Goal: Task Accomplishment & Management: Complete application form

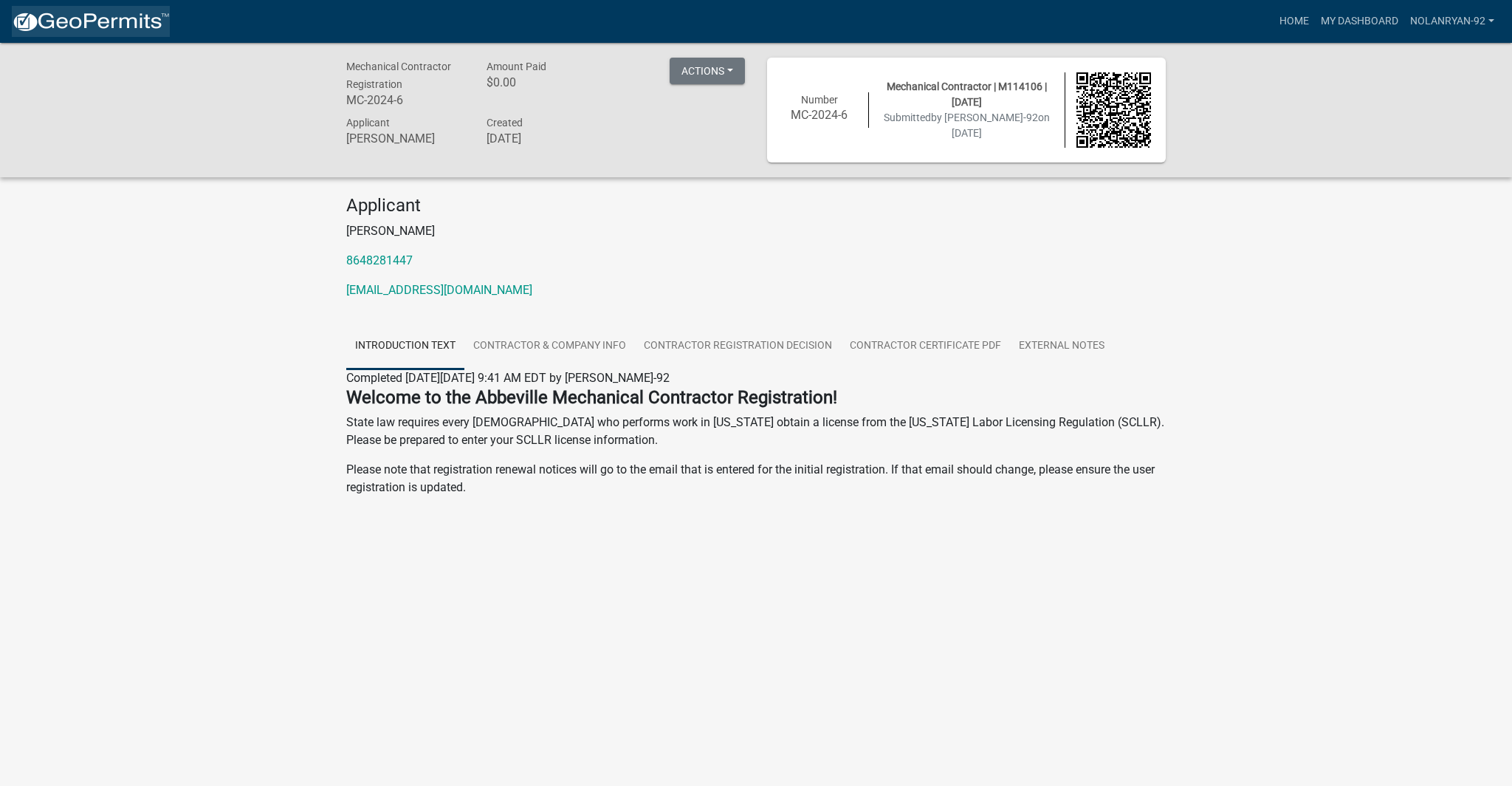
click at [122, 19] on img at bounding box center [91, 22] width 158 height 22
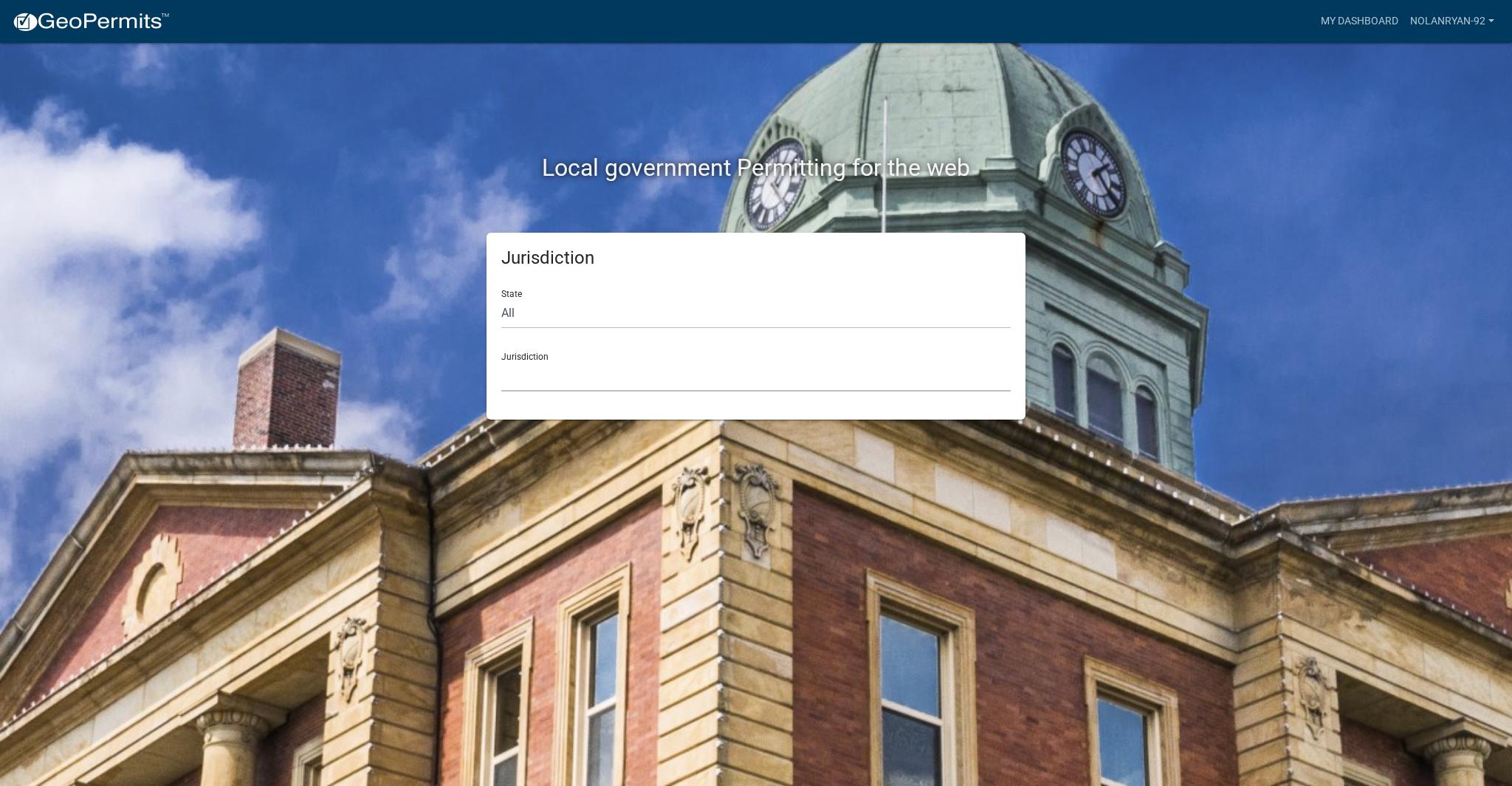
click at [580, 381] on select "[GEOGRAPHIC_DATA], [US_STATE] City of [GEOGRAPHIC_DATA], [US_STATE] [GEOGRAPHIC…" at bounding box center [756, 376] width 509 height 30
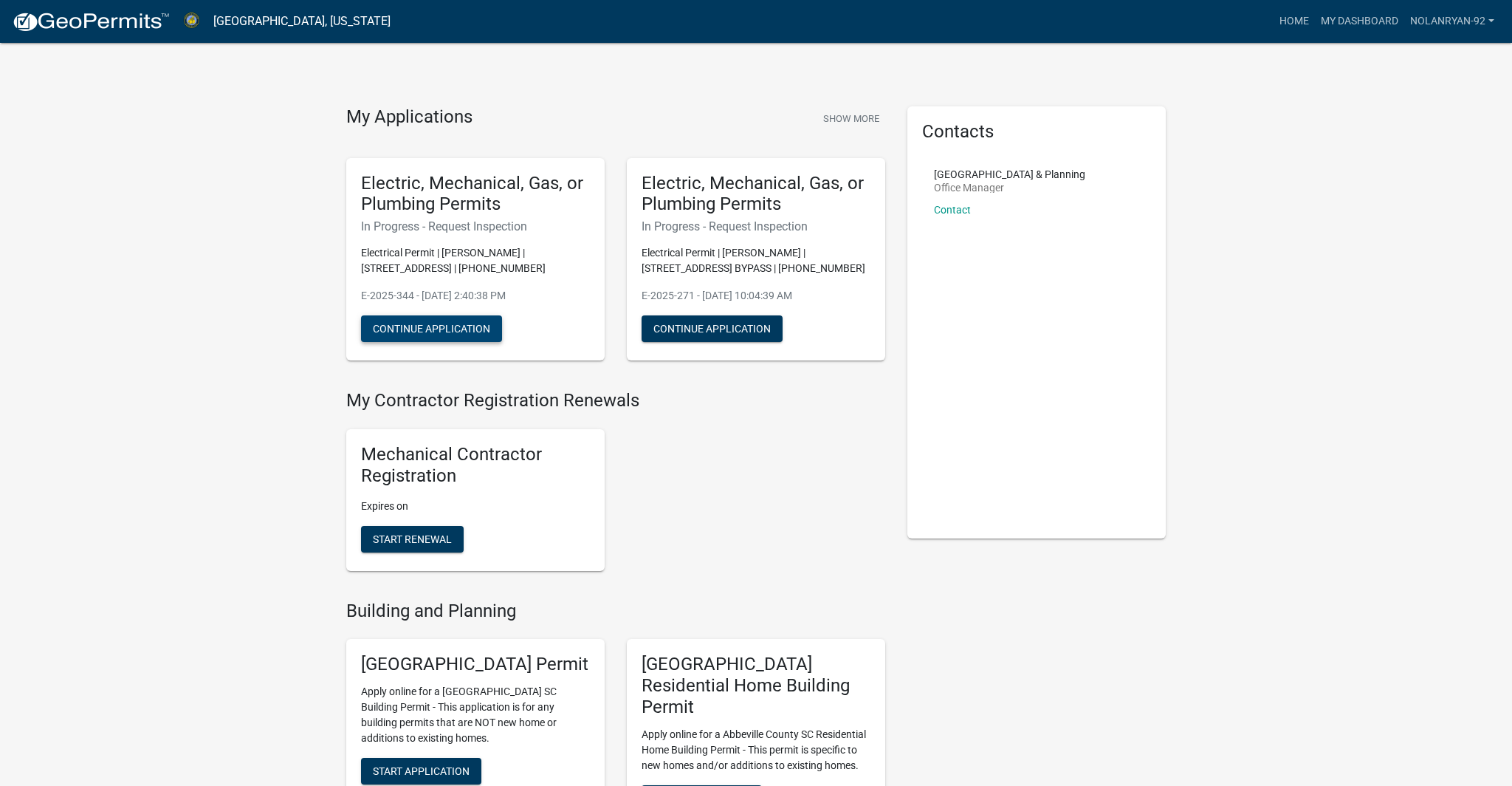
click at [468, 332] on button "Continue Application" at bounding box center [431, 329] width 141 height 27
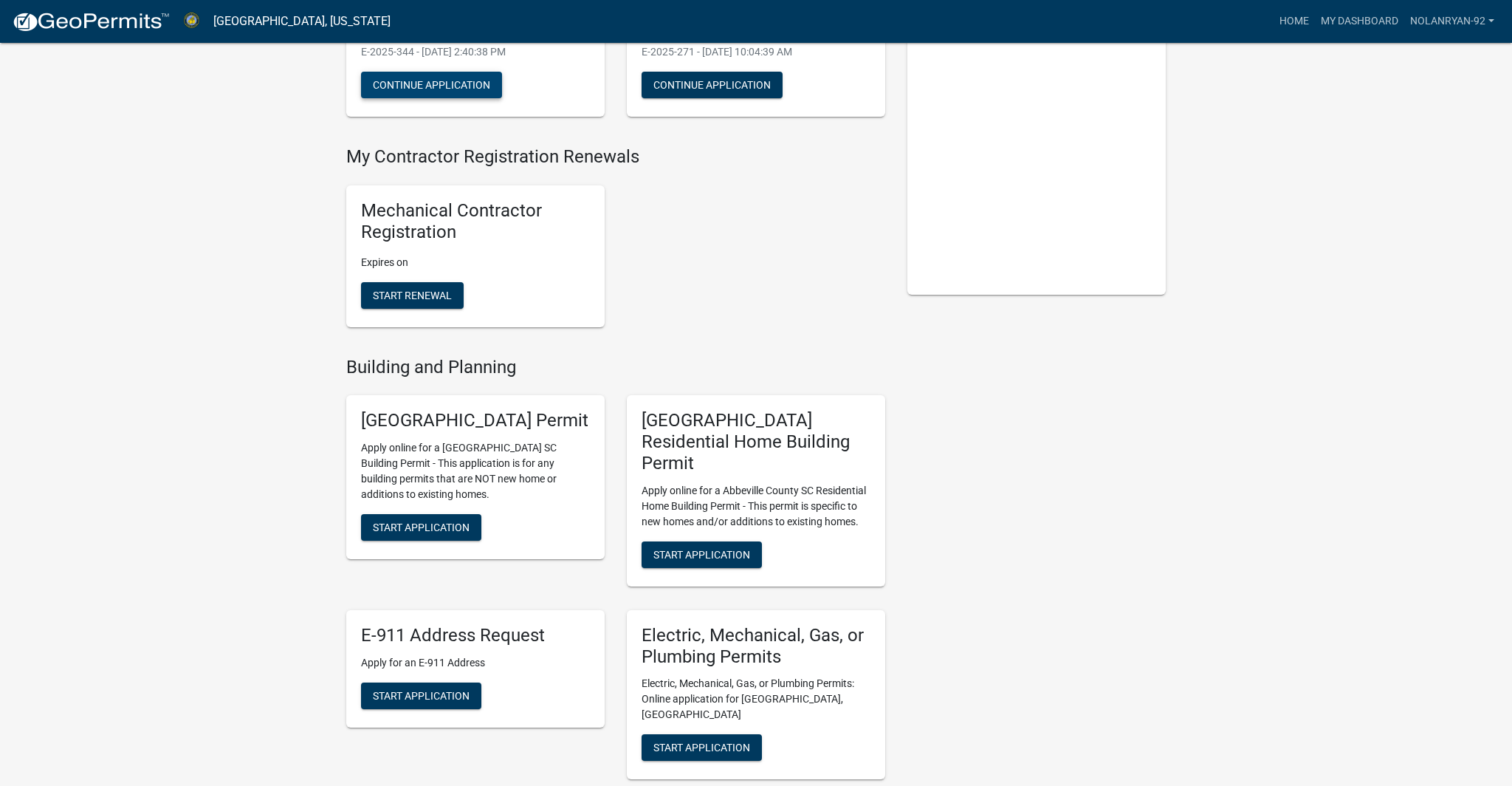
scroll to position [276, 0]
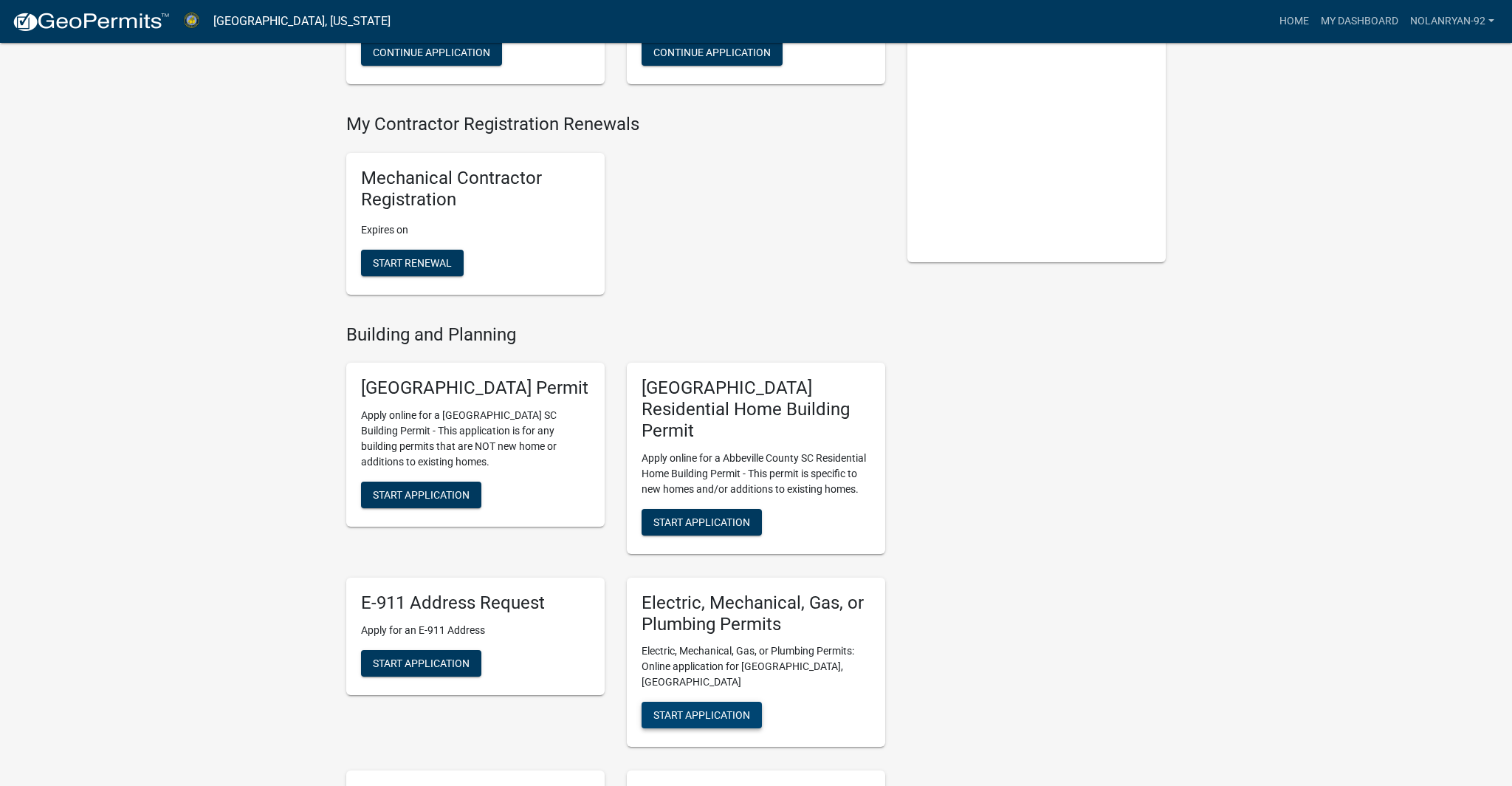
click at [739, 709] on span "Start Application" at bounding box center [701, 714] width 97 height 12
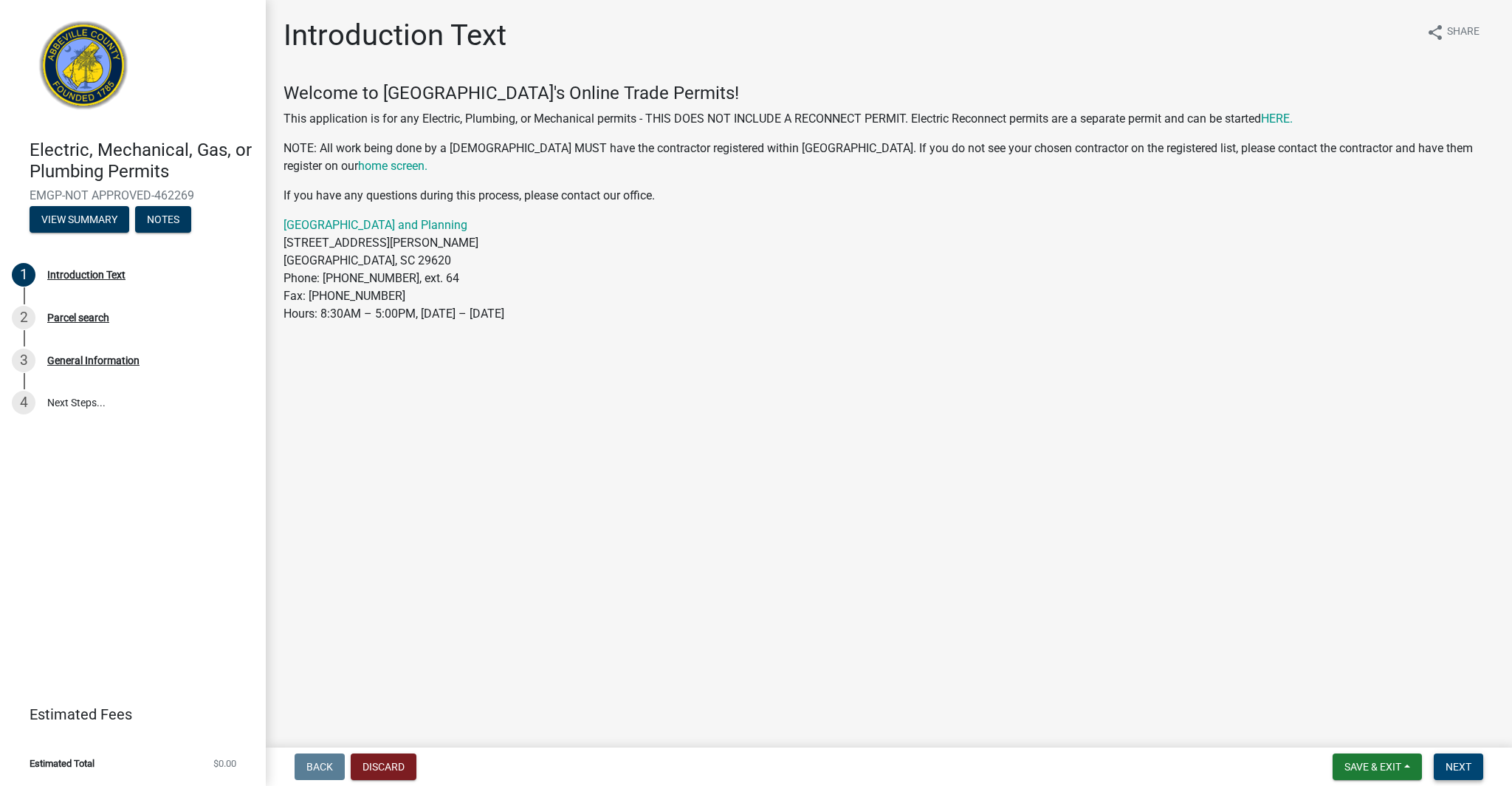
click at [1468, 771] on span "Next" at bounding box center [1458, 766] width 26 height 12
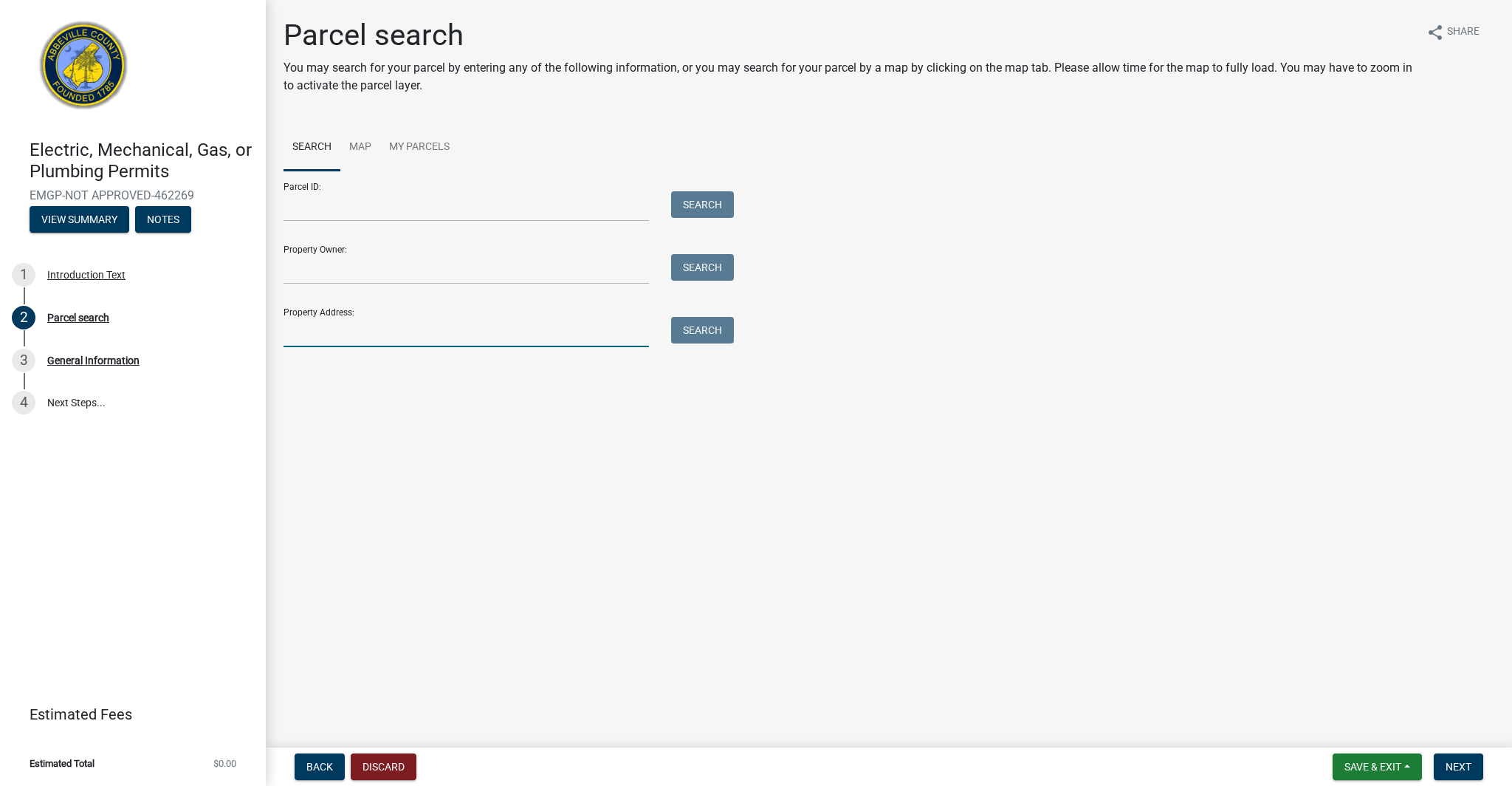
click at [413, 340] on input "Property Address:" at bounding box center [466, 332] width 365 height 30
drag, startPoint x: 498, startPoint y: 340, endPoint x: 488, endPoint y: 340, distance: 10.0
click at [488, 340] on input "[STREET_ADDRESS]" at bounding box center [466, 332] width 365 height 30
click at [700, 332] on button "Search" at bounding box center [702, 330] width 62 height 27
drag, startPoint x: 516, startPoint y: 337, endPoint x: 172, endPoint y: 312, distance: 344.9
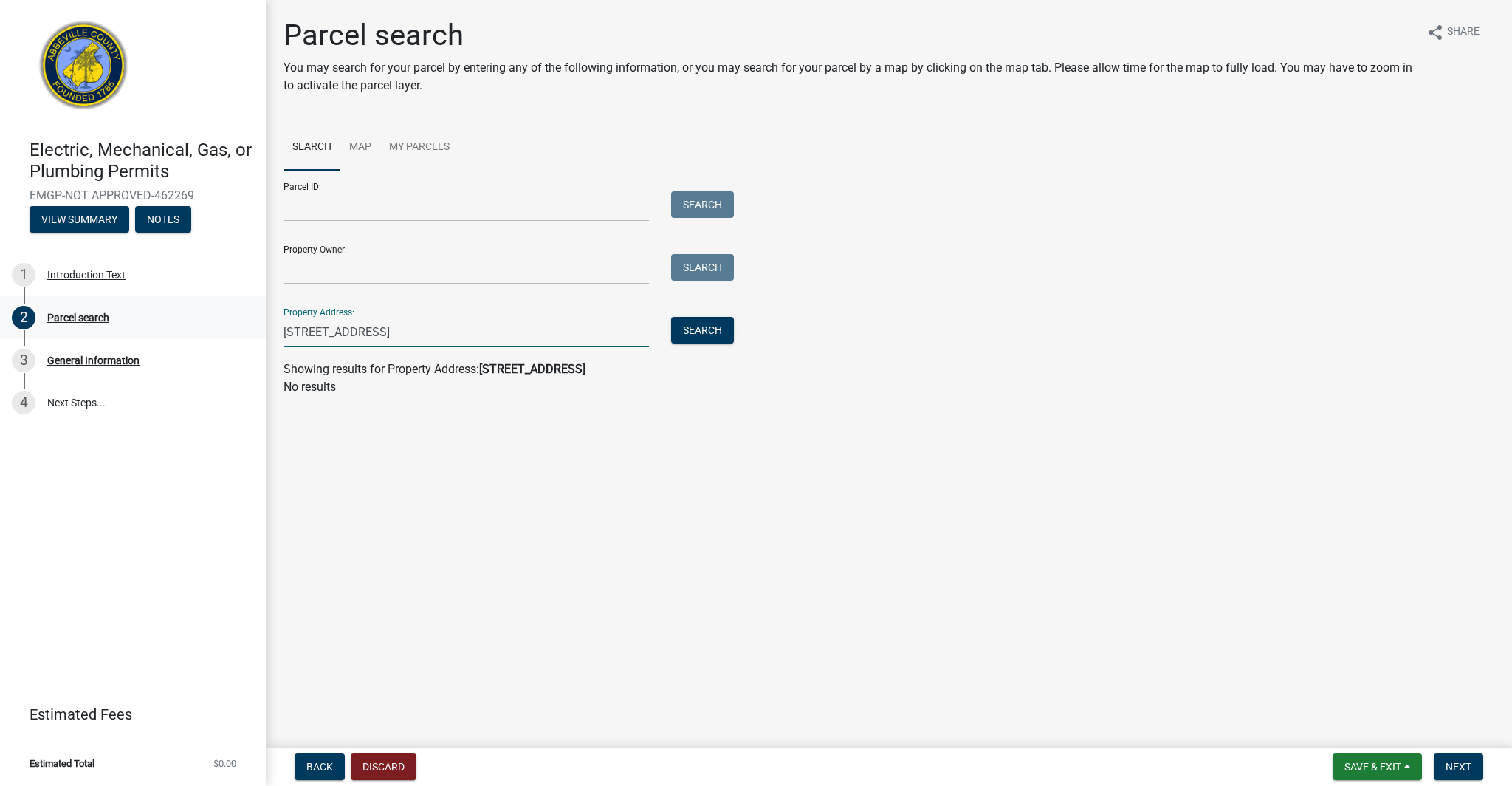
click at [175, 314] on div "Electric, Mechanical, Gas, or Plumbing Permits EMGP-NOT APPROVED-462269 View Su…" at bounding box center [756, 393] width 1512 height 786
click at [368, 333] on input "[STREET_ADDRESS]" at bounding box center [466, 332] width 365 height 30
type input "[STREET_ADDRESS]"
click at [684, 336] on button "Search" at bounding box center [702, 330] width 62 height 27
click at [366, 144] on link "Map" at bounding box center [360, 148] width 40 height 48
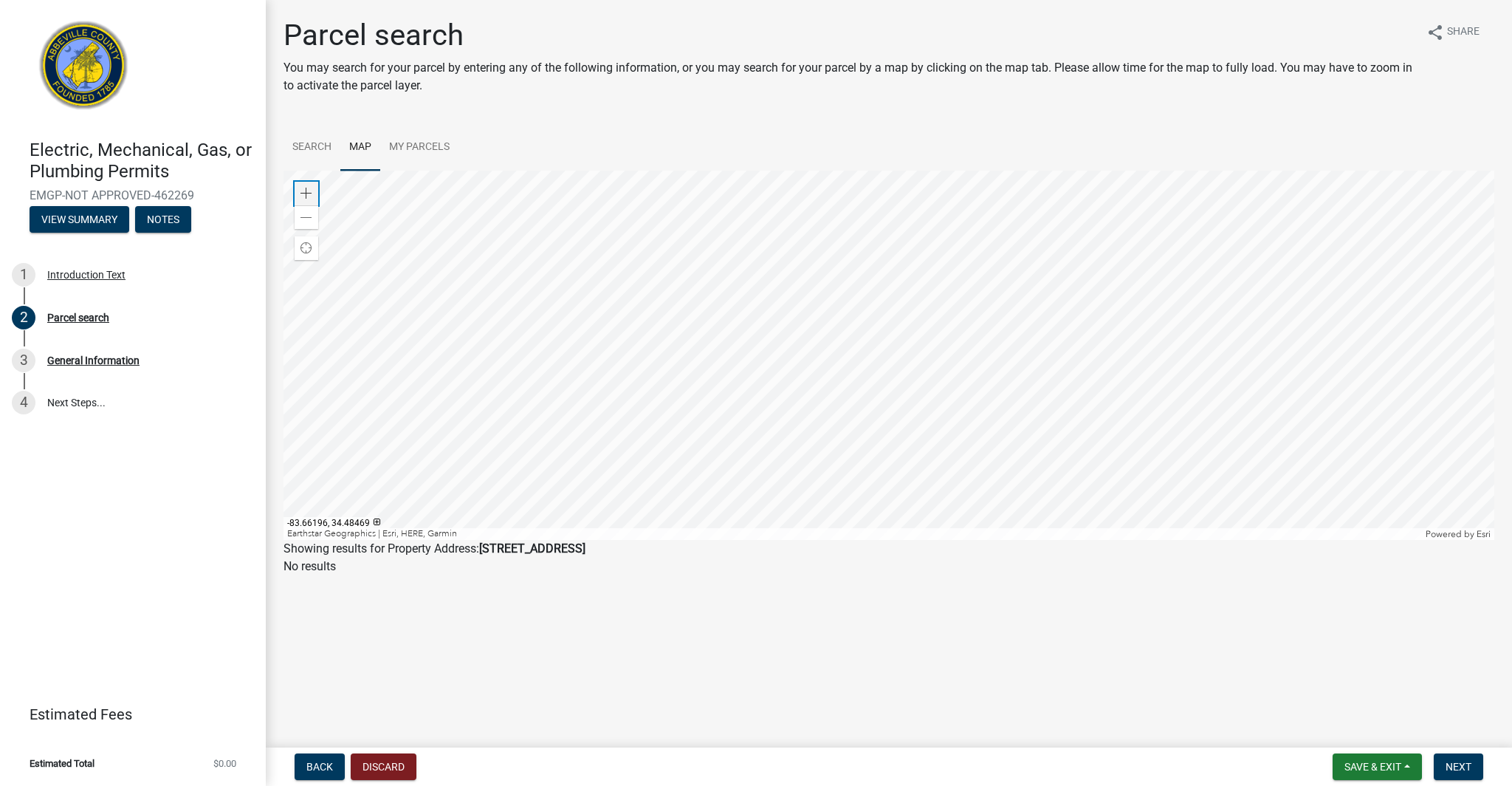
click at [307, 192] on span at bounding box center [306, 193] width 12 height 12
click at [343, 222] on div at bounding box center [889, 355] width 1211 height 369
click at [309, 195] on span at bounding box center [306, 193] width 12 height 12
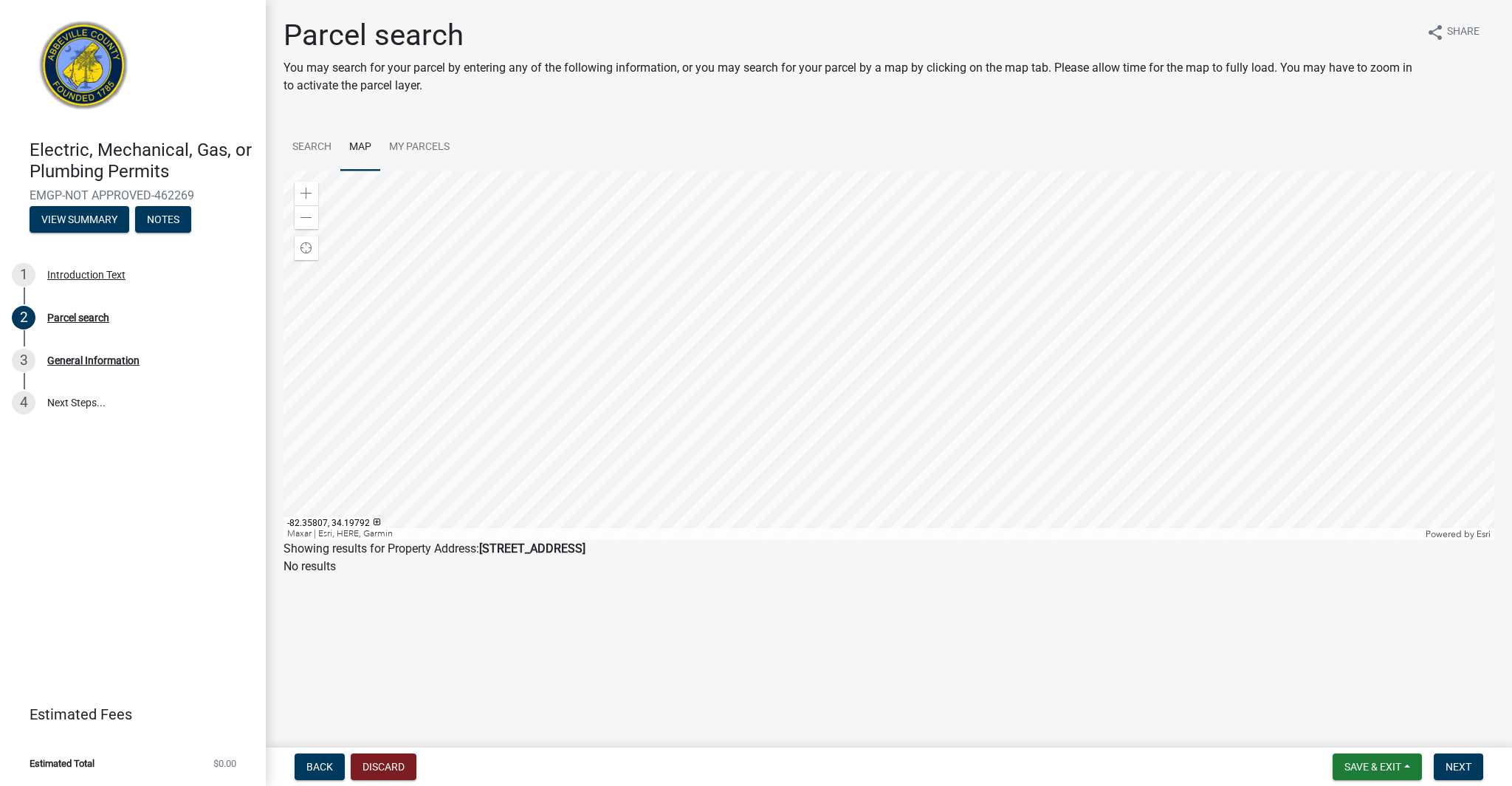
click at [926, 333] on div at bounding box center [889, 355] width 1211 height 369
click at [774, 357] on div at bounding box center [889, 355] width 1211 height 369
click at [304, 188] on span at bounding box center [306, 193] width 12 height 12
click at [859, 198] on div at bounding box center [889, 355] width 1211 height 369
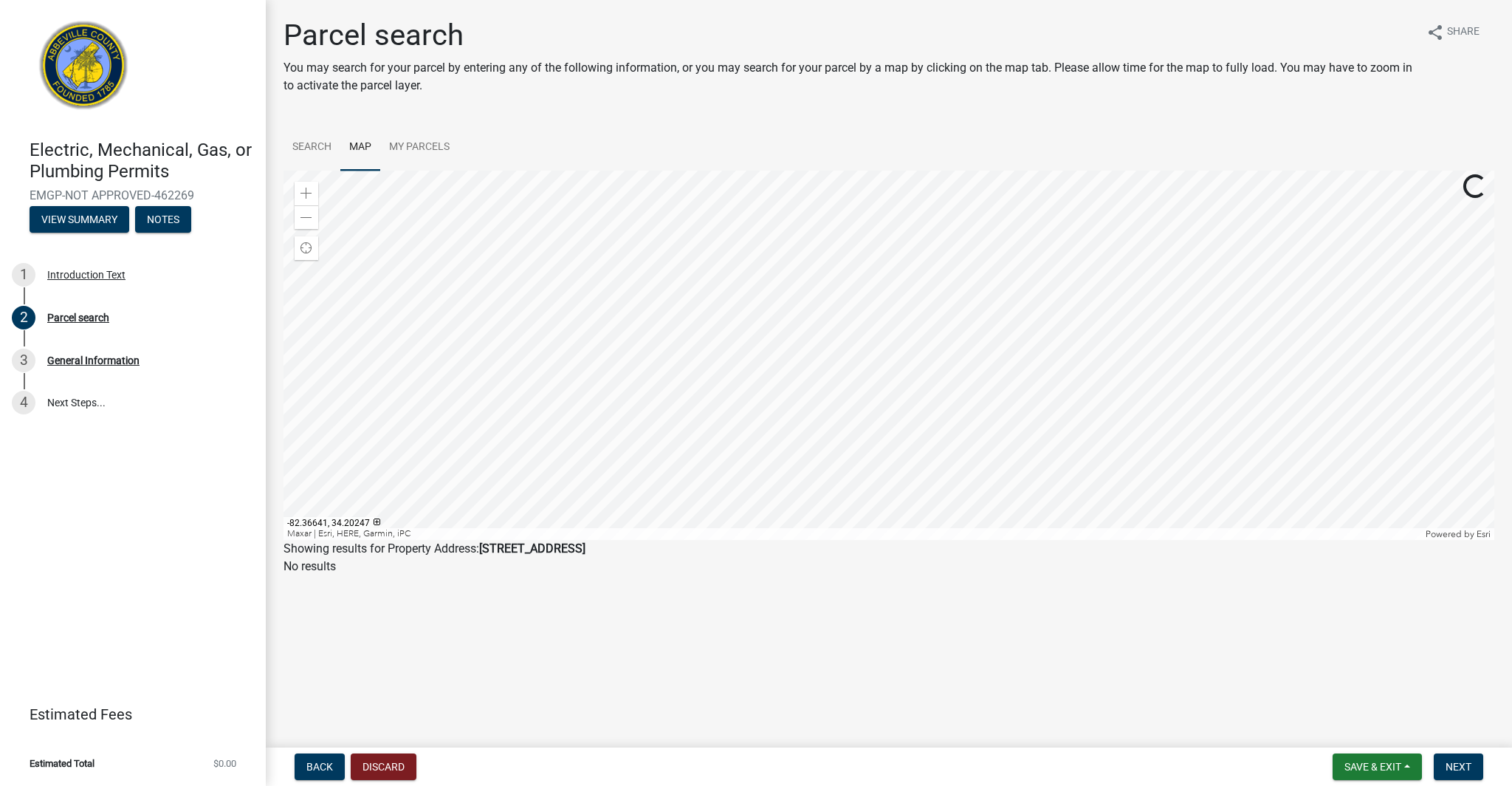
click at [798, 400] on div at bounding box center [889, 355] width 1211 height 369
click at [425, 144] on link "My Parcels" at bounding box center [419, 148] width 78 height 48
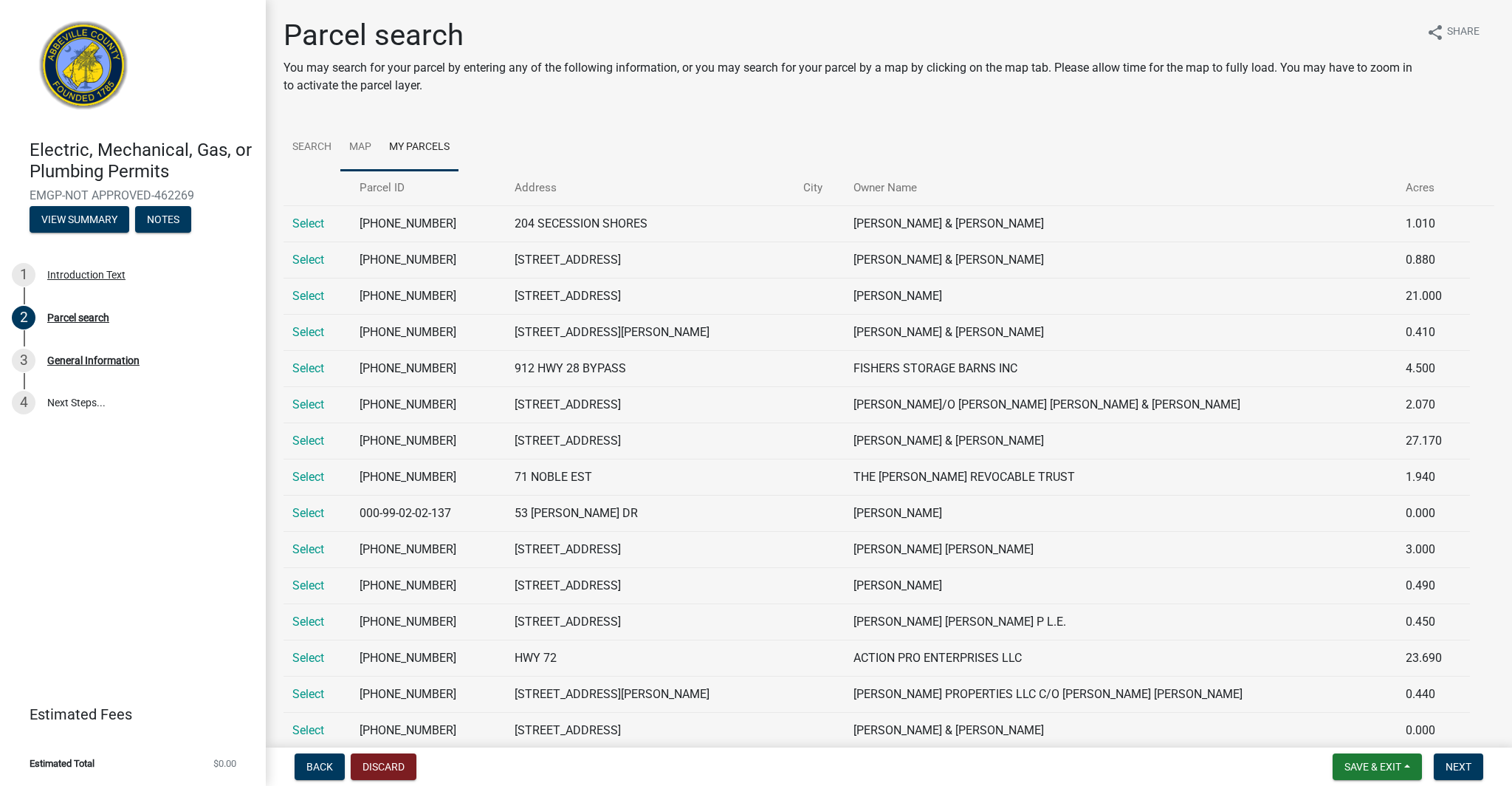
click at [359, 144] on link "Map" at bounding box center [360, 148] width 40 height 48
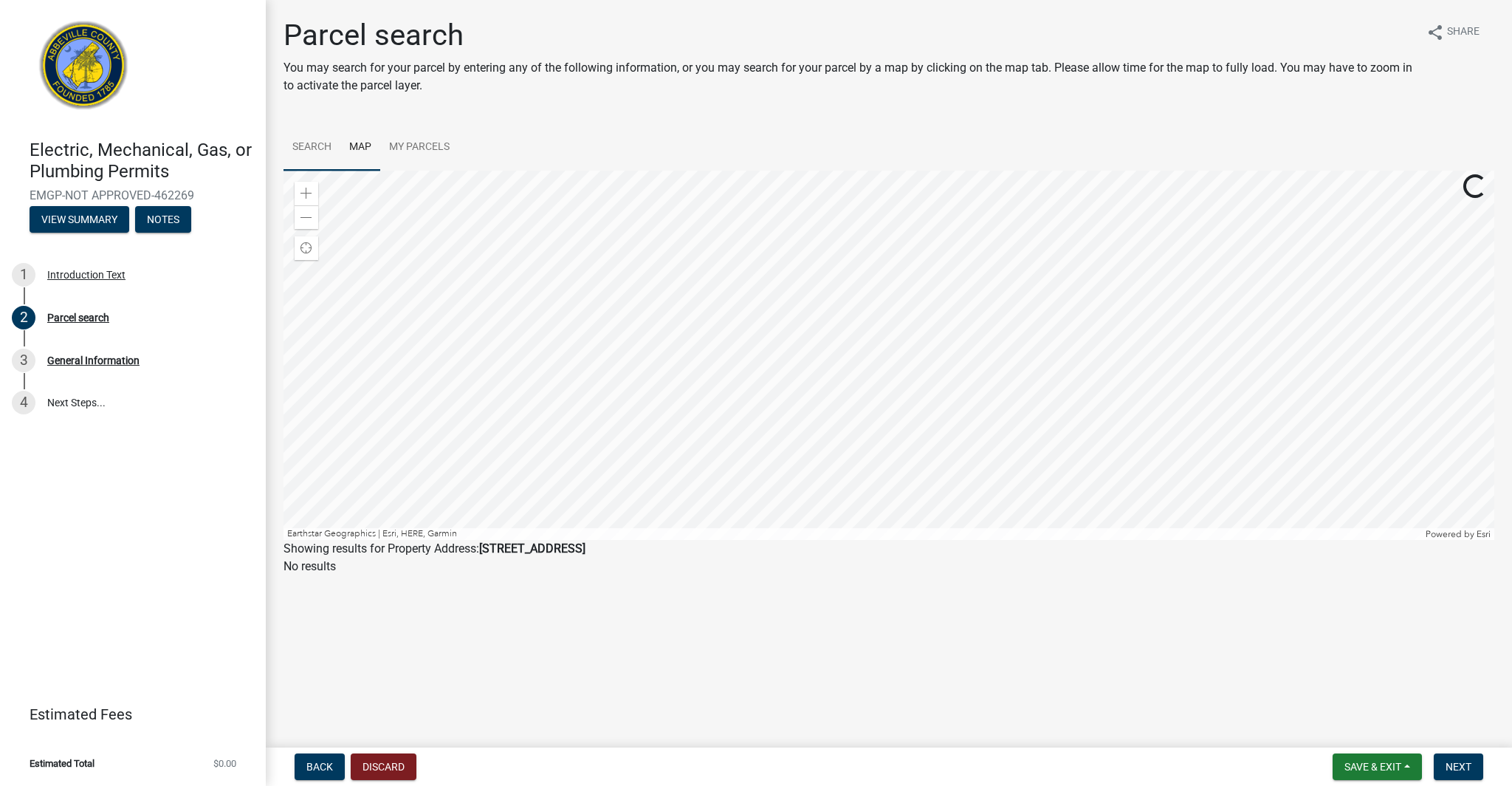
click at [300, 140] on link "Search" at bounding box center [311, 148] width 57 height 48
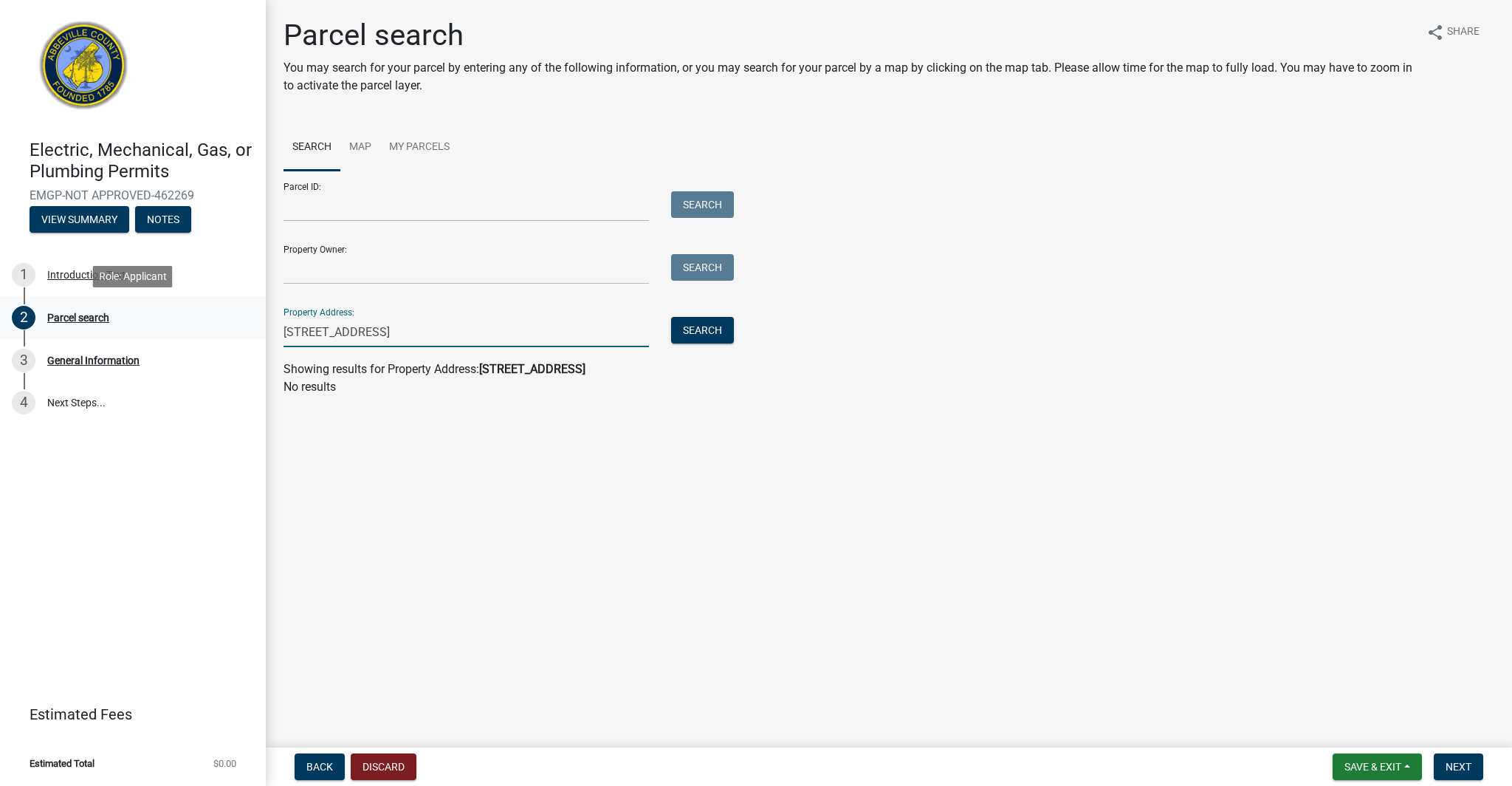
drag, startPoint x: 466, startPoint y: 335, endPoint x: 158, endPoint y: 304, distance: 309.6
click at [158, 304] on div "Electric, Mechanical, Gas, or Plumbing Permits EMGP-NOT APPROVED-462269 View Su…" at bounding box center [756, 393] width 1512 height 786
click at [706, 333] on button "Search" at bounding box center [702, 330] width 62 height 27
click at [509, 337] on input "[GEOGRAPHIC_DATA][DEMOGRAPHIC_DATA]" at bounding box center [466, 332] width 365 height 30
type input "[STREET_ADDRESS]"
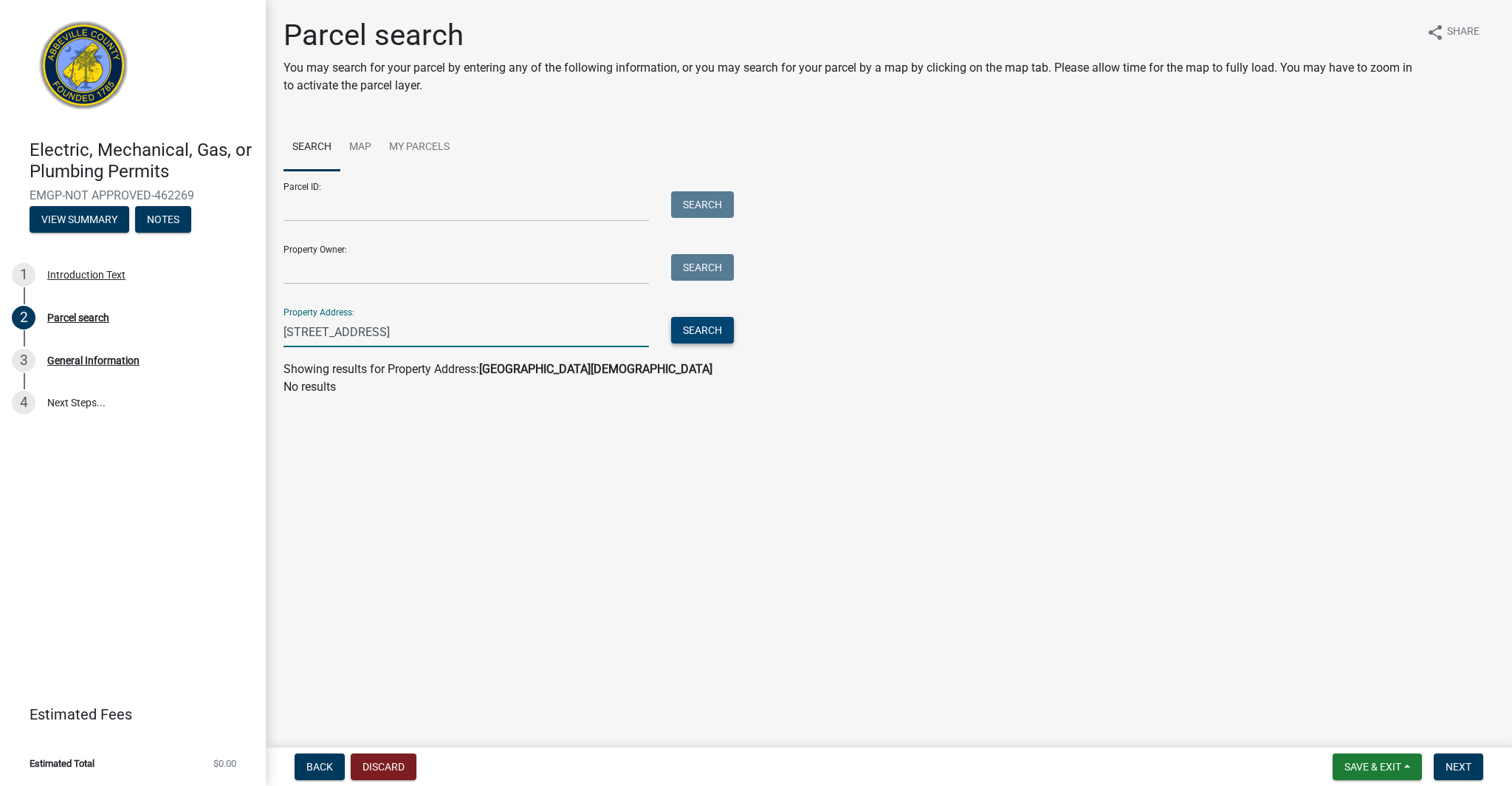
click at [708, 328] on button "Search" at bounding box center [702, 330] width 62 height 27
click at [324, 281] on input "Property Owner:" at bounding box center [466, 269] width 365 height 30
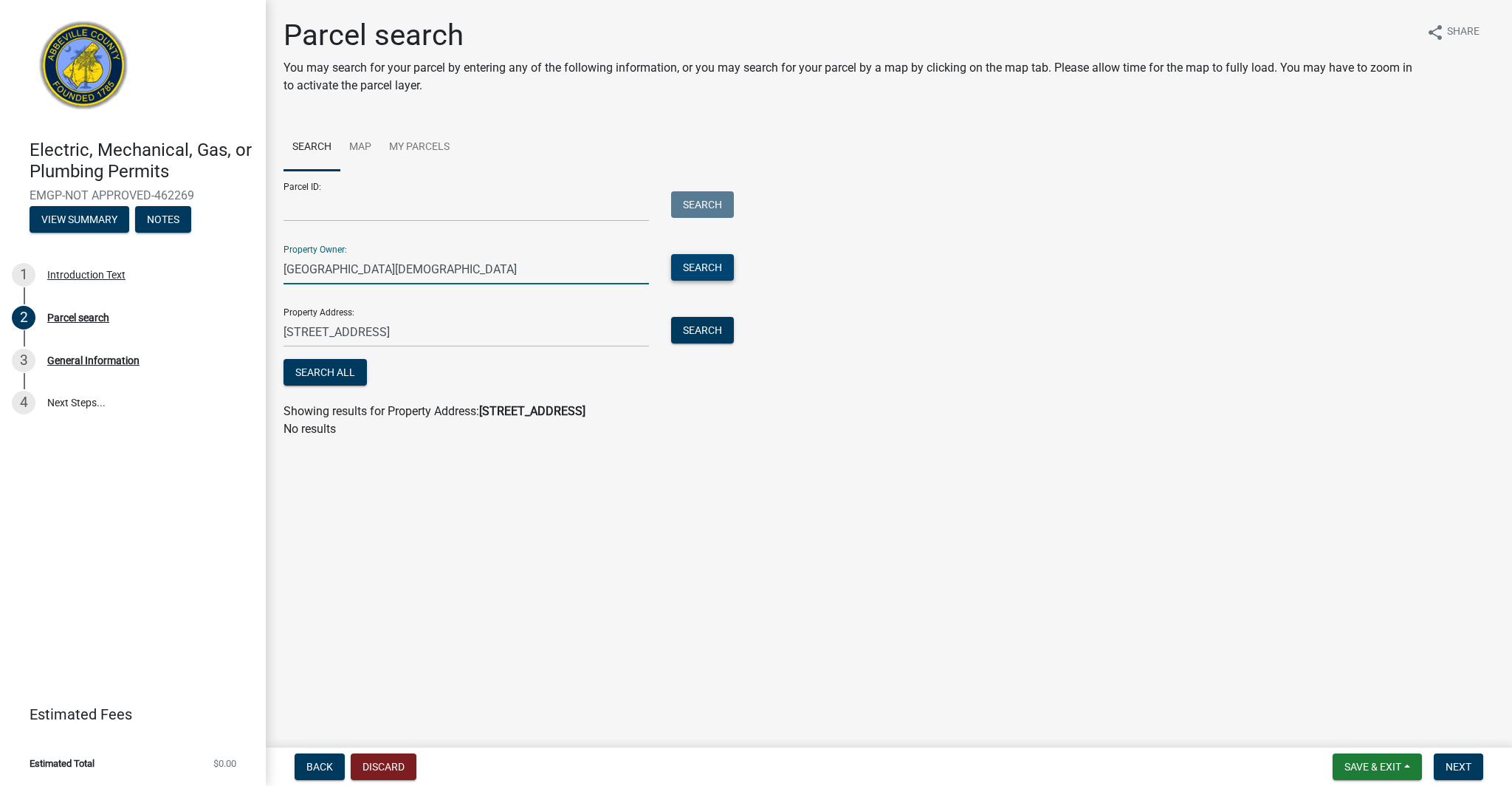
type input "[GEOGRAPHIC_DATA][DEMOGRAPHIC_DATA]"
click at [696, 269] on button "Search" at bounding box center [702, 268] width 62 height 27
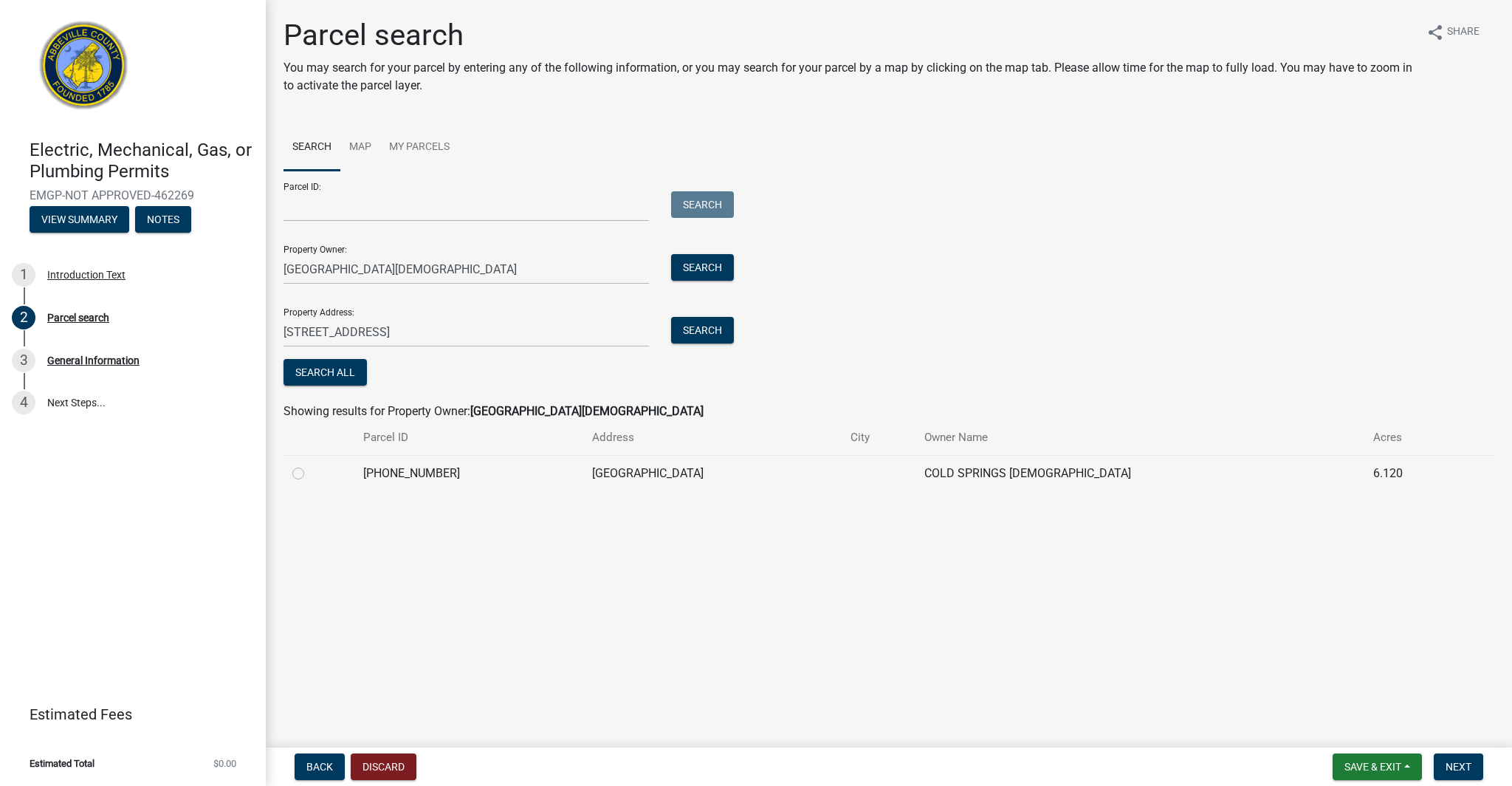
drag, startPoint x: 296, startPoint y: 475, endPoint x: 304, endPoint y: 475, distance: 8.0
click at [310, 464] on label at bounding box center [310, 464] width 0 height 0
click at [310, 475] on input "radio" at bounding box center [314, 469] width 9 height 9
radio input "true"
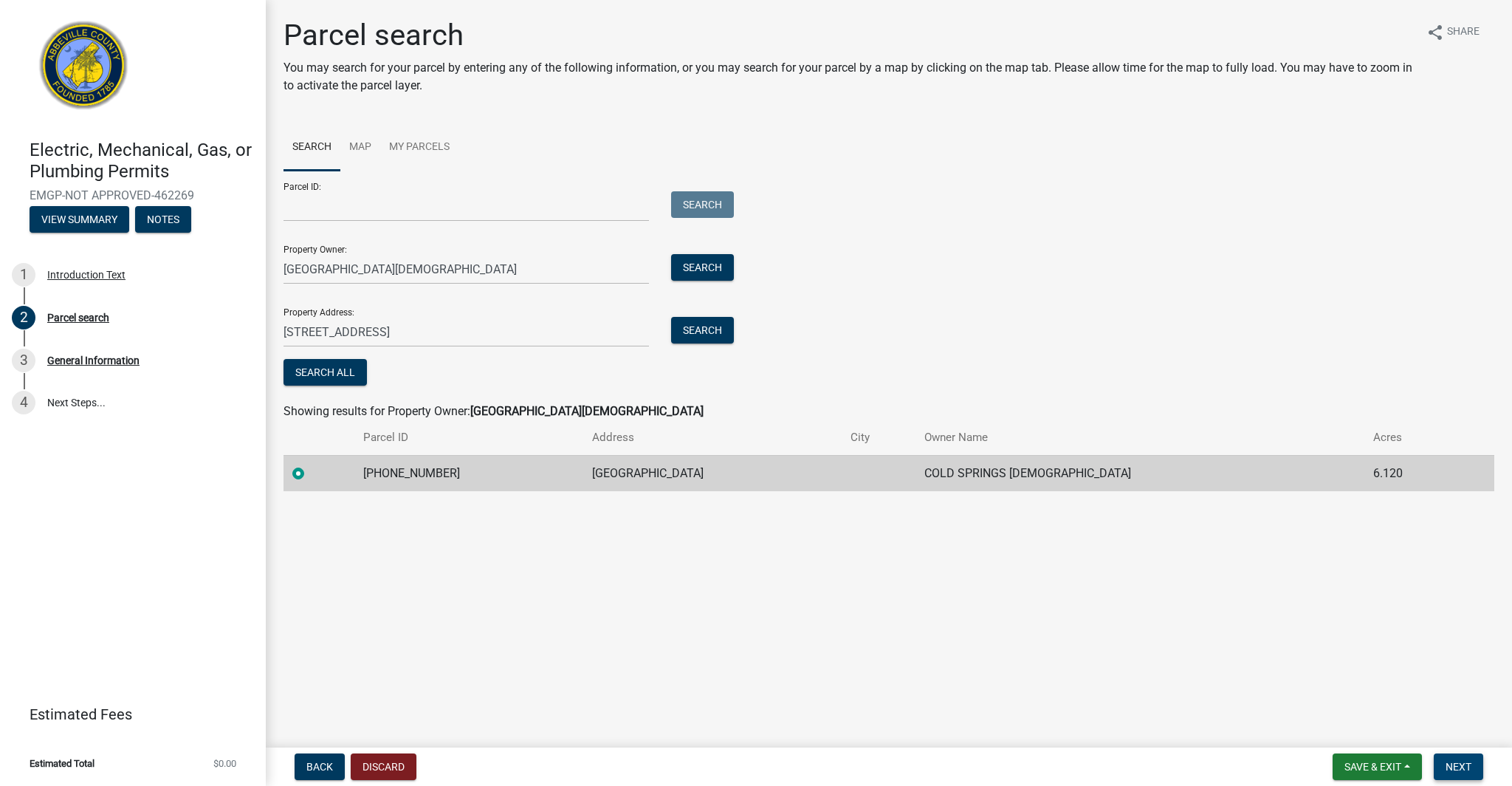
click at [1446, 763] on span "Next" at bounding box center [1458, 766] width 26 height 12
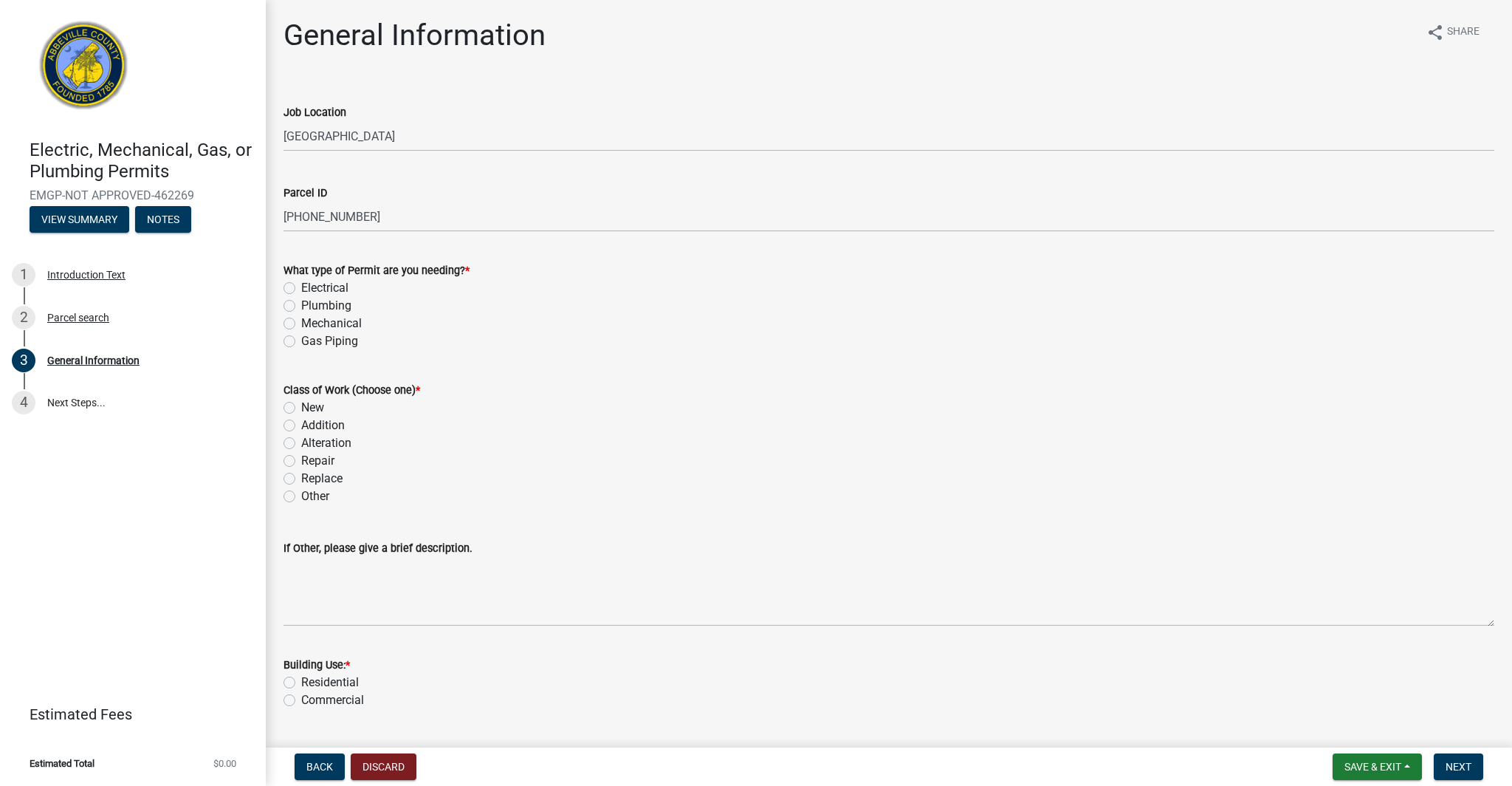
click at [301, 285] on label "Electrical" at bounding box center [325, 288] width 48 height 18
click at [301, 285] on input "Electrical" at bounding box center [306, 284] width 9 height 9
radio input "true"
click at [301, 439] on label "Alteration" at bounding box center [326, 443] width 50 height 18
click at [301, 439] on input "Alteration" at bounding box center [306, 439] width 9 height 9
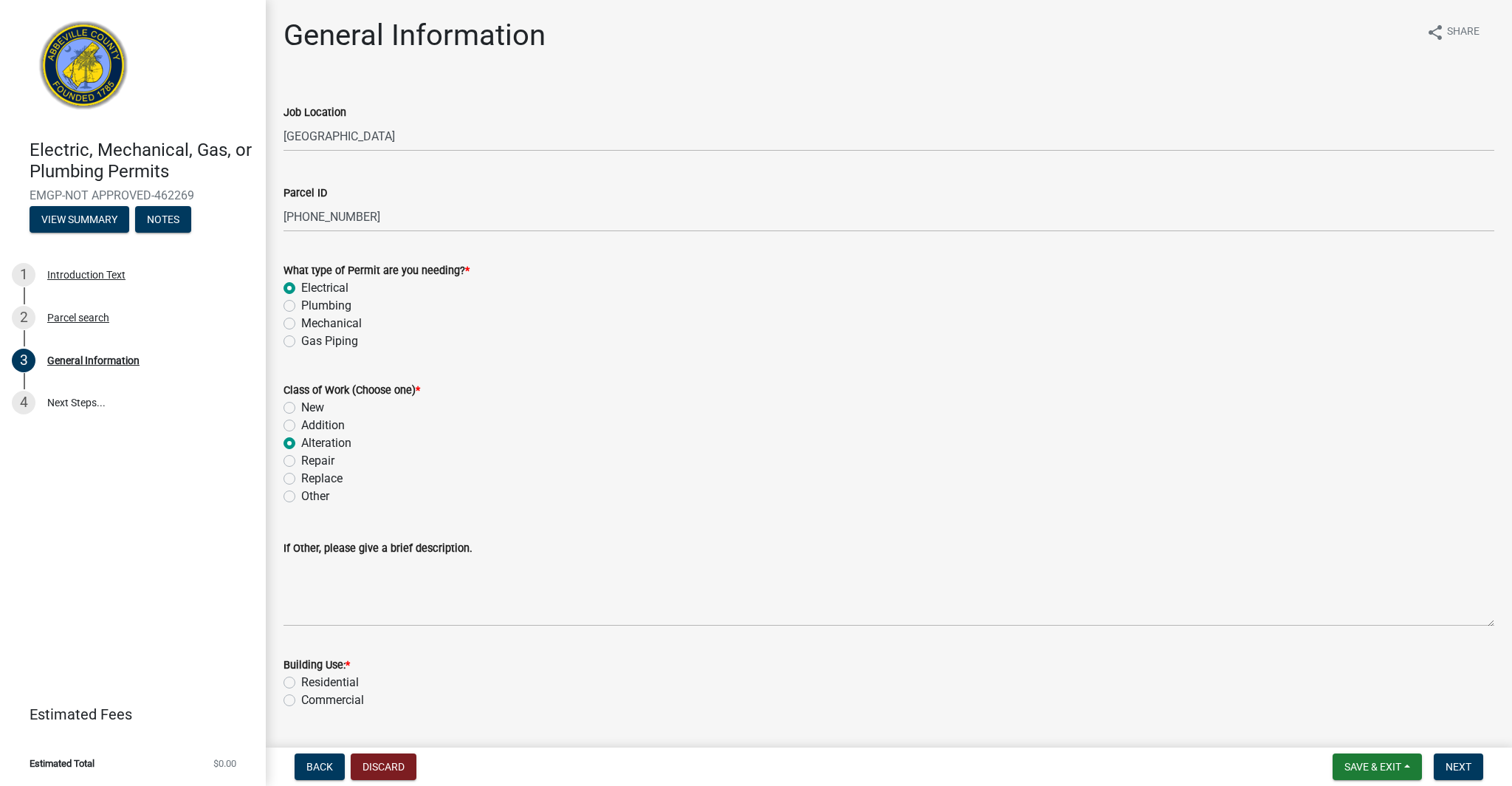
radio input "true"
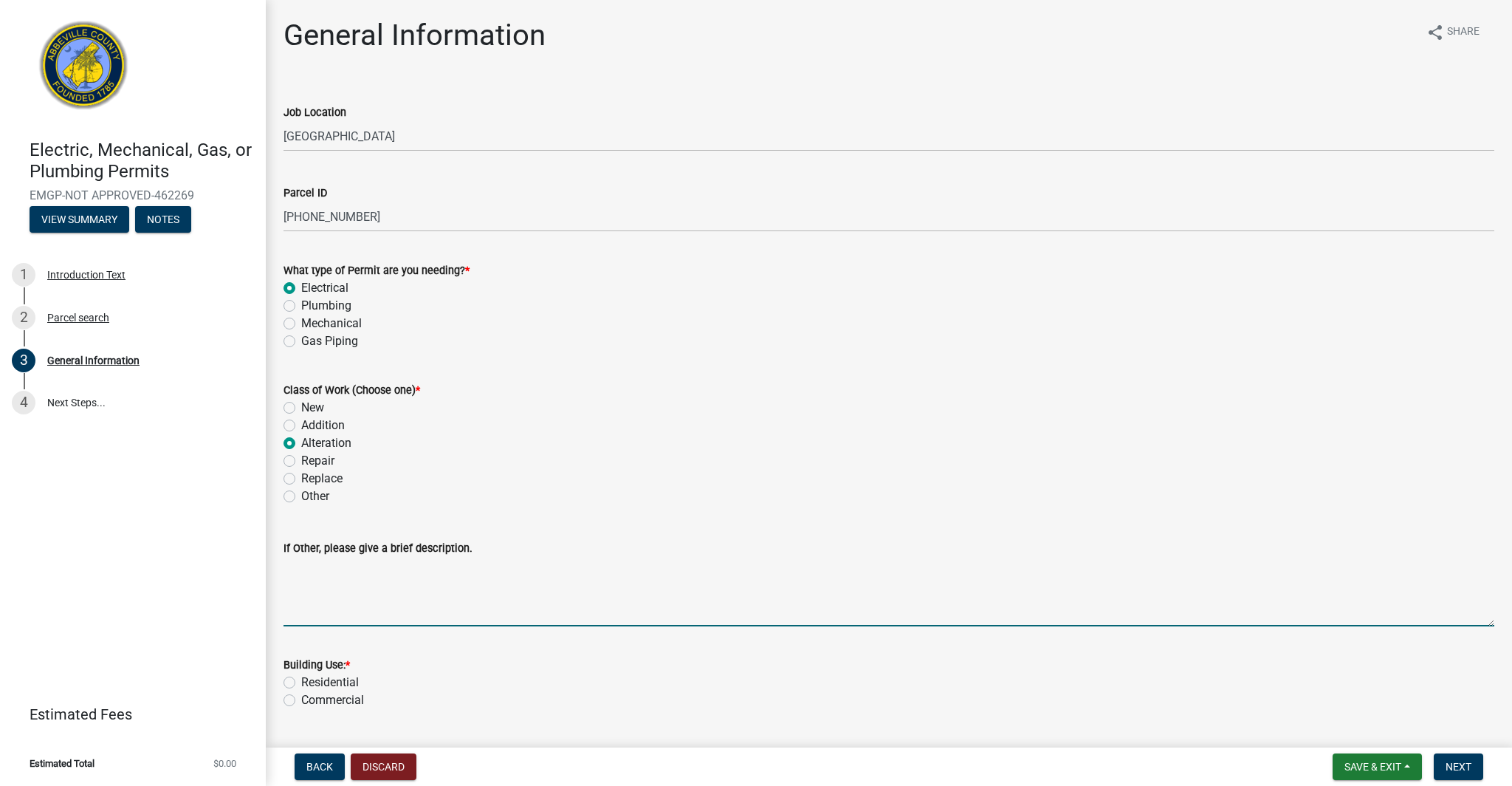
click at [392, 601] on textarea "If Other, please give a brief description." at bounding box center [889, 592] width 1211 height 69
drag, startPoint x: 475, startPoint y: 564, endPoint x: 268, endPoint y: 570, distance: 207.1
click at [258, 567] on div "Electric, Mechanical, Gas, or Plumbing Permits EMGP-NOT APPROVED-462269 View Su…" at bounding box center [756, 393] width 1512 height 786
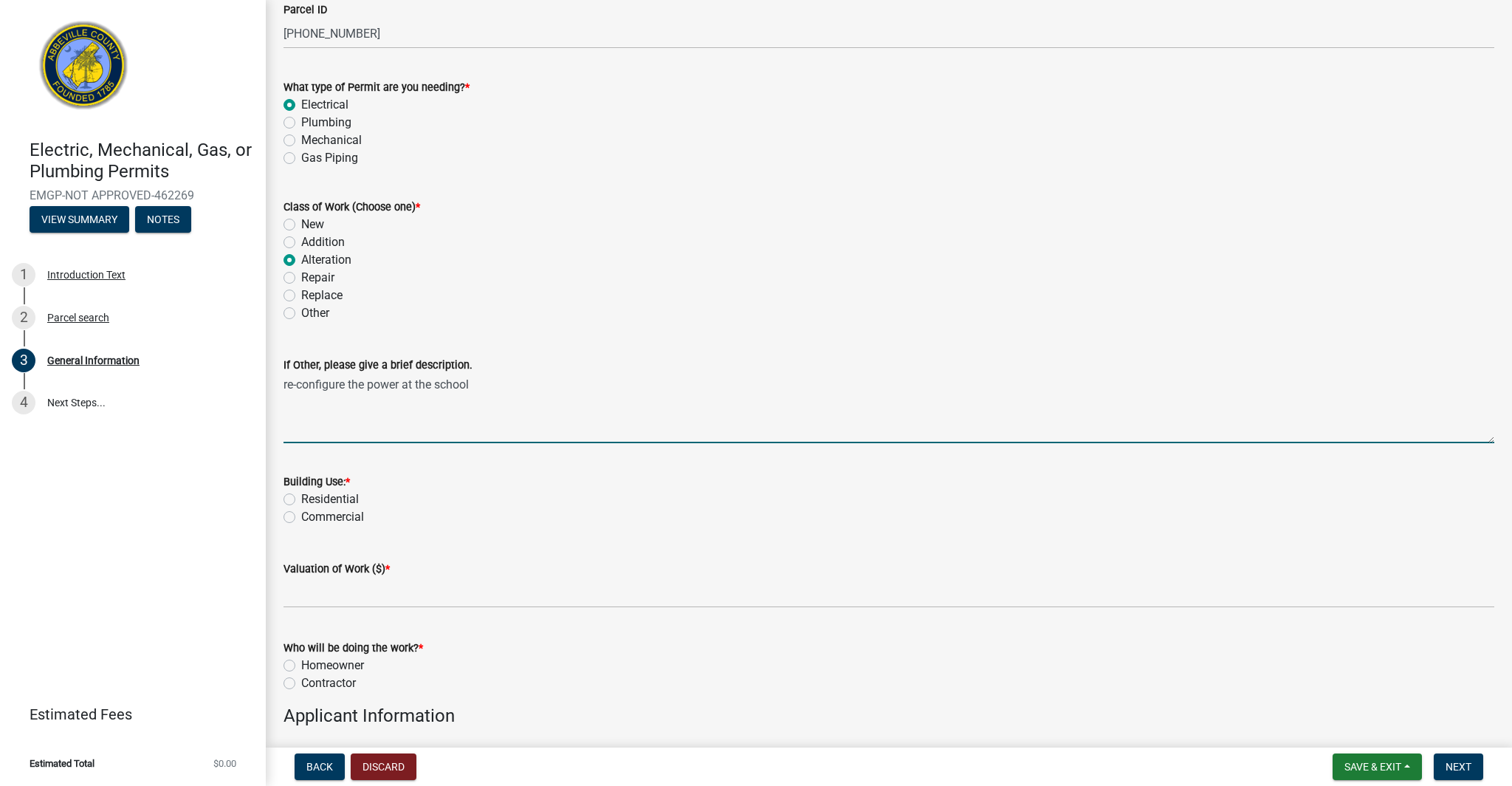
type textarea "re-configure the power at the school"
click at [301, 516] on label "Commercial" at bounding box center [332, 517] width 62 height 18
click at [301, 516] on input "Commercial" at bounding box center [306, 513] width 9 height 9
radio input "true"
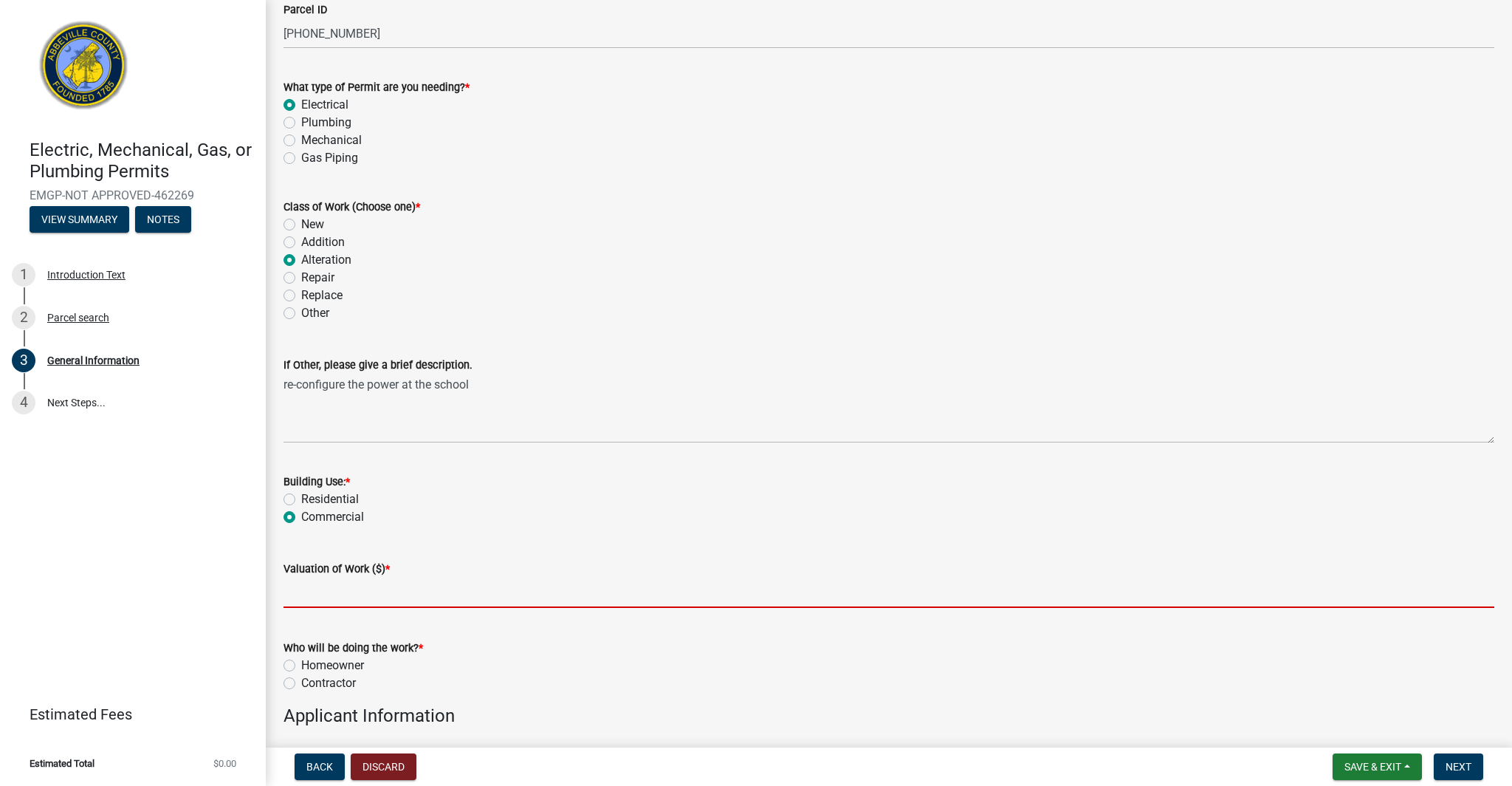
click at [330, 590] on input "text" at bounding box center [889, 592] width 1211 height 30
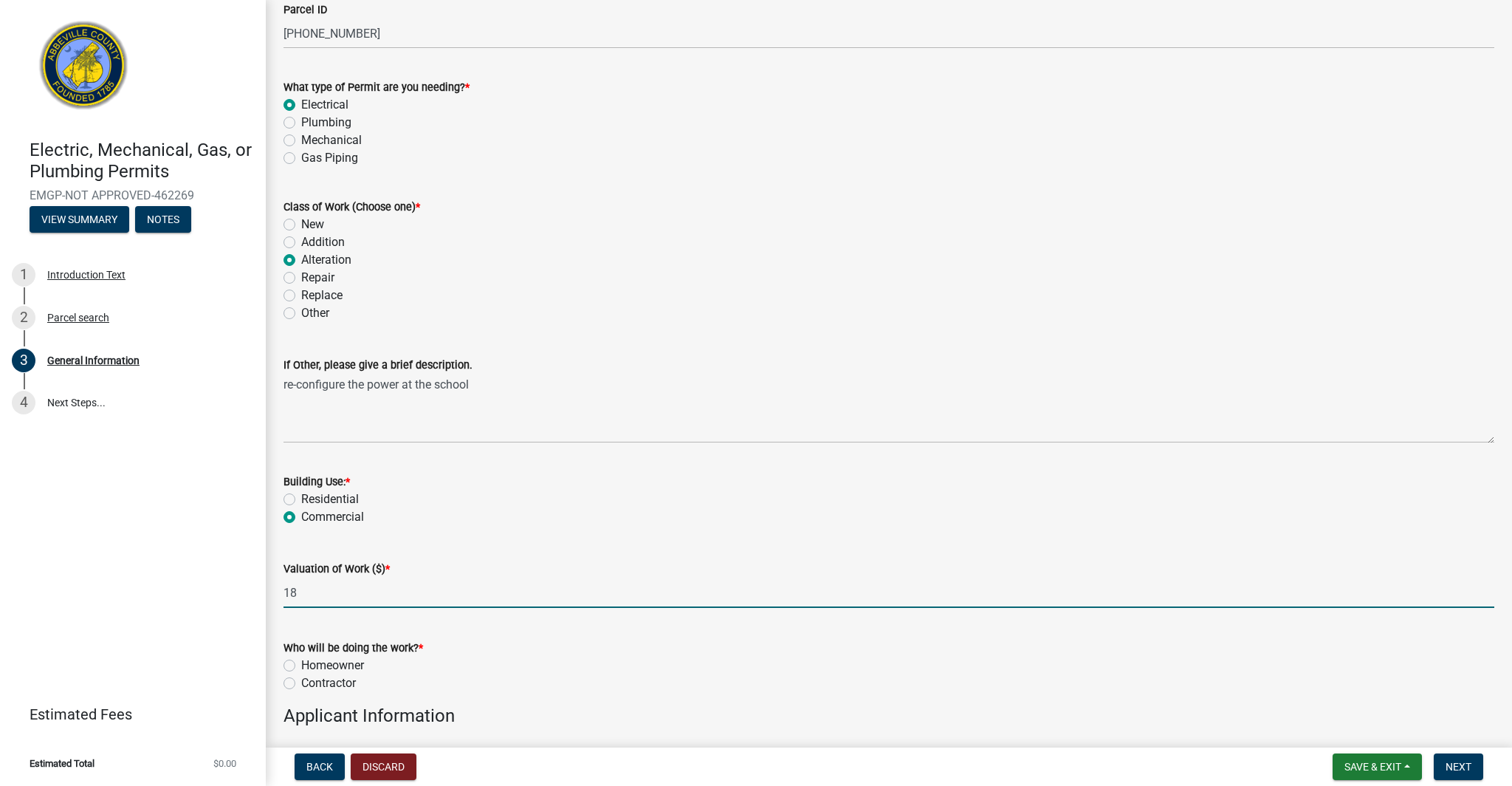
type input "1"
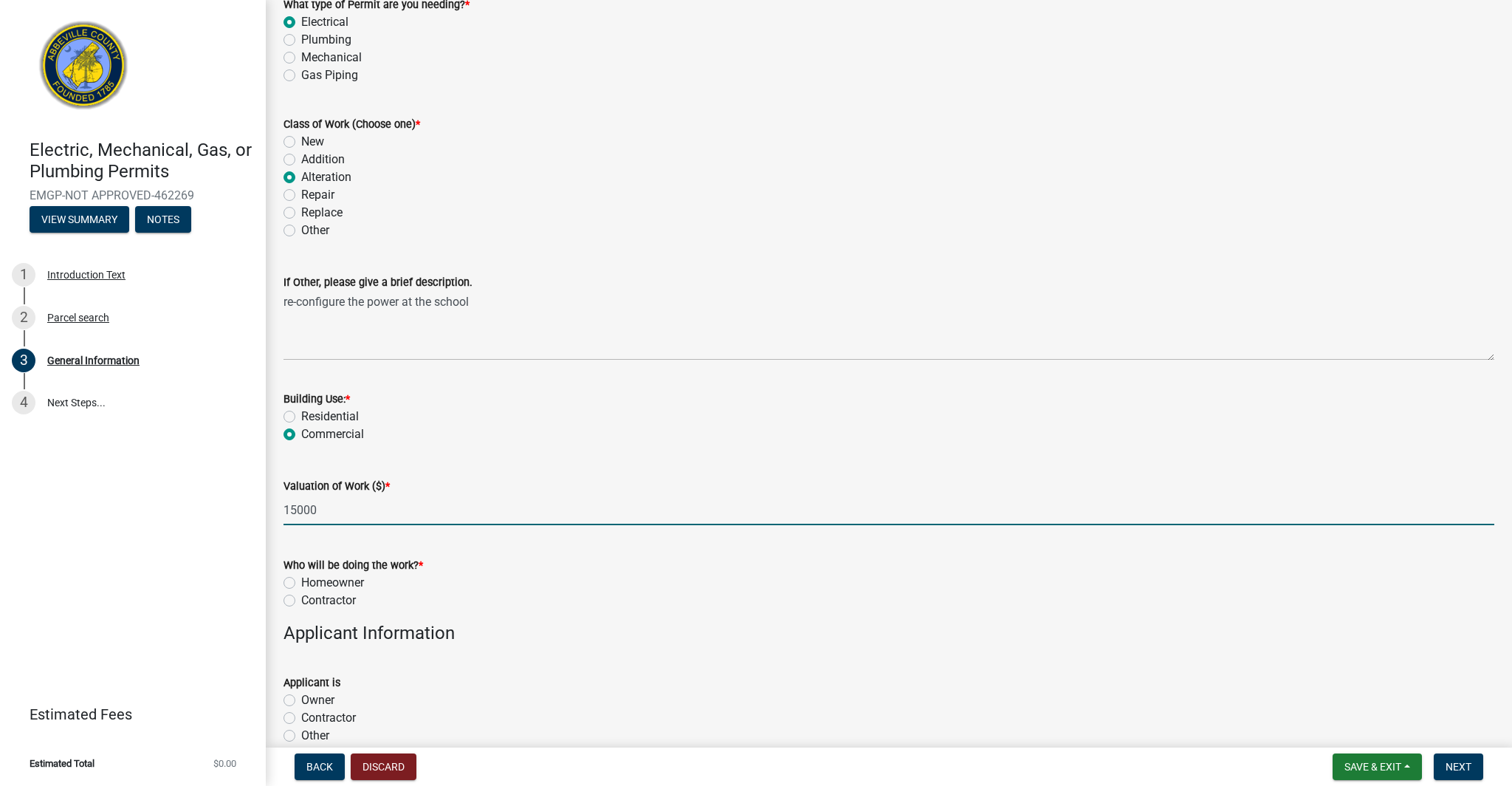
scroll to position [338, 0]
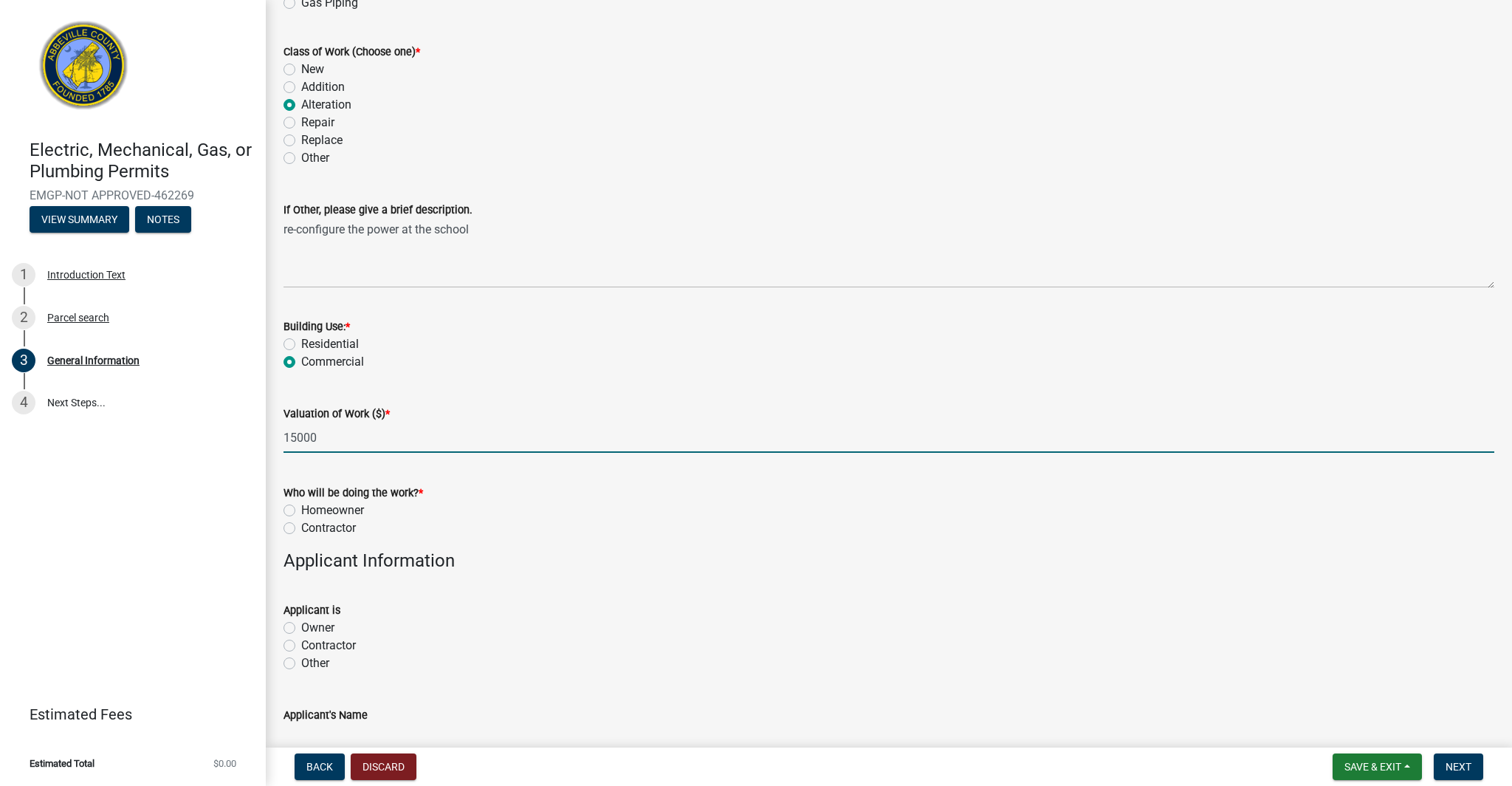
drag, startPoint x: 343, startPoint y: 439, endPoint x: 268, endPoint y: 431, distance: 75.4
click at [268, 431] on div "General Information share Share Job Location [GEOGRAPHIC_DATA] ID [PHONE_NUMBER…" at bounding box center [889, 421] width 1246 height 1483
drag, startPoint x: 332, startPoint y: 441, endPoint x: 203, endPoint y: 425, distance: 130.0
click at [202, 425] on div "Electric, Mechanical, Gas, or Plumbing Permits EMGP-NOT APPROVED-462269 View Su…" at bounding box center [756, 393] width 1512 height 786
type input "20000"
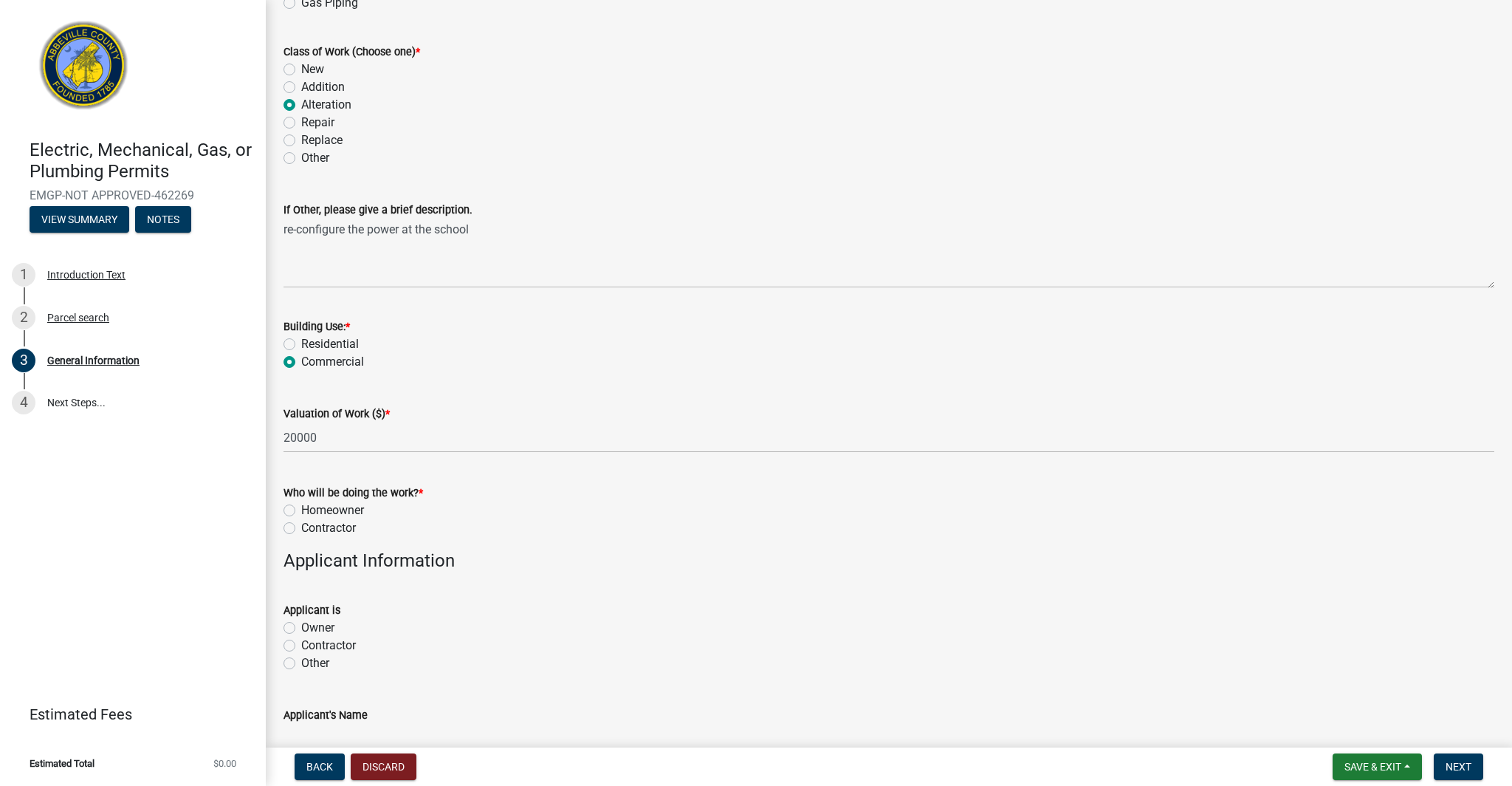
click at [301, 529] on label "Contractor" at bounding box center [328, 528] width 55 height 18
click at [301, 529] on input "Contractor" at bounding box center [306, 524] width 9 height 9
radio input "true"
click at [301, 646] on label "Contractor" at bounding box center [328, 646] width 55 height 18
click at [301, 646] on input "Contractor" at bounding box center [306, 642] width 9 height 9
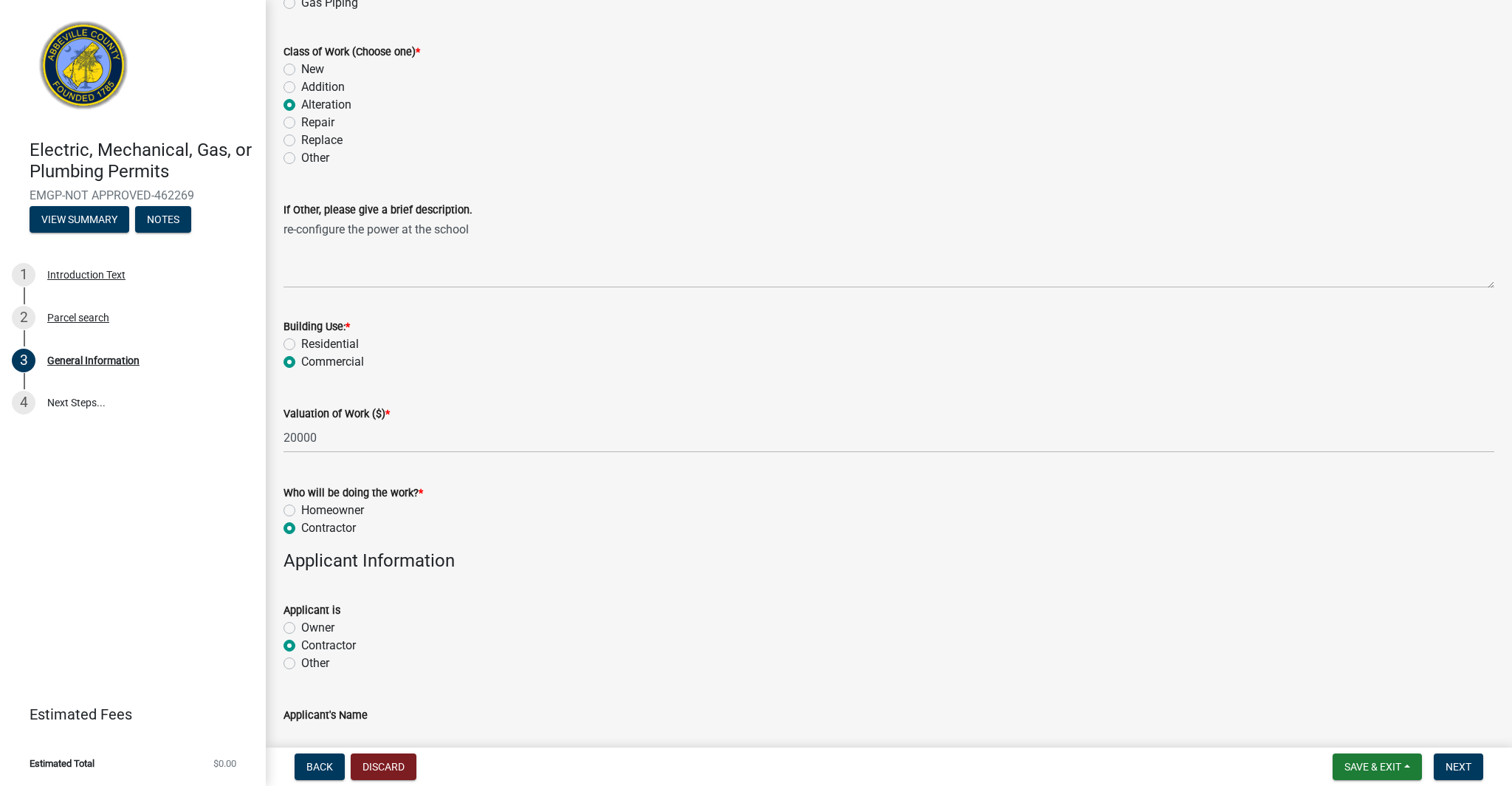
radio input "true"
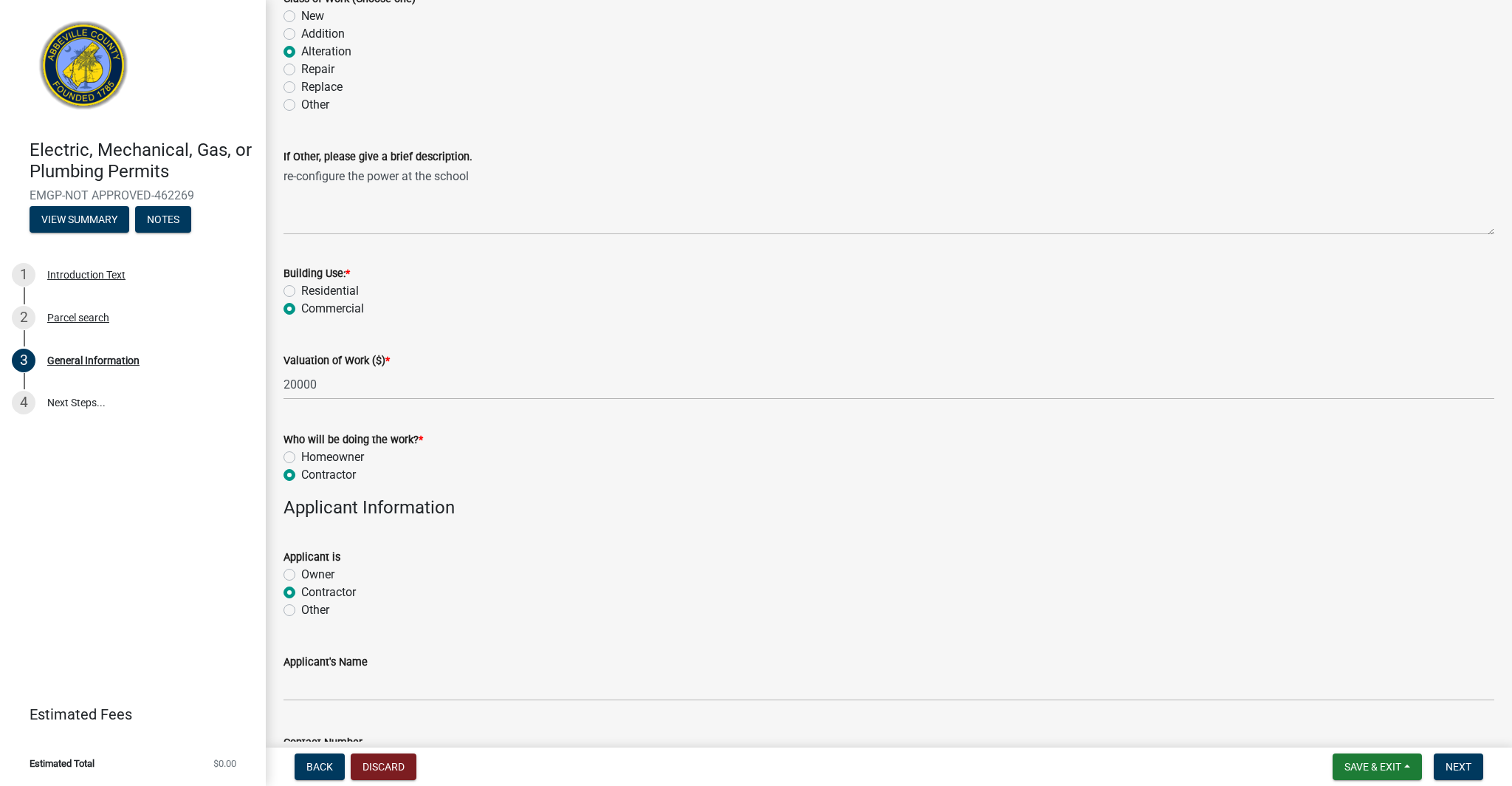
scroll to position [461, 0]
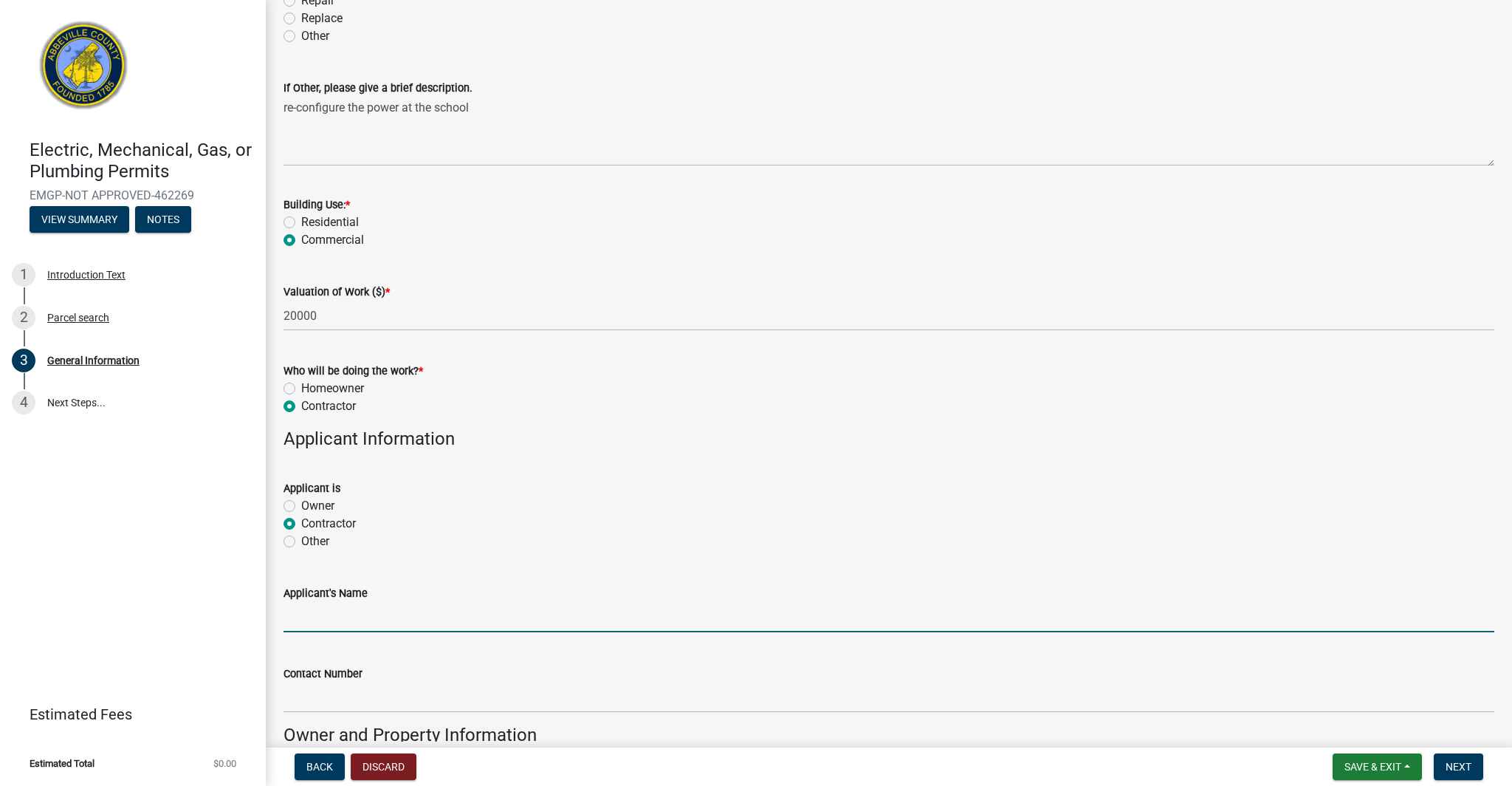
click at [356, 615] on input "Applicant's Name" at bounding box center [889, 617] width 1211 height 30
type input "[PERSON_NAME]"
type input "8648281447"
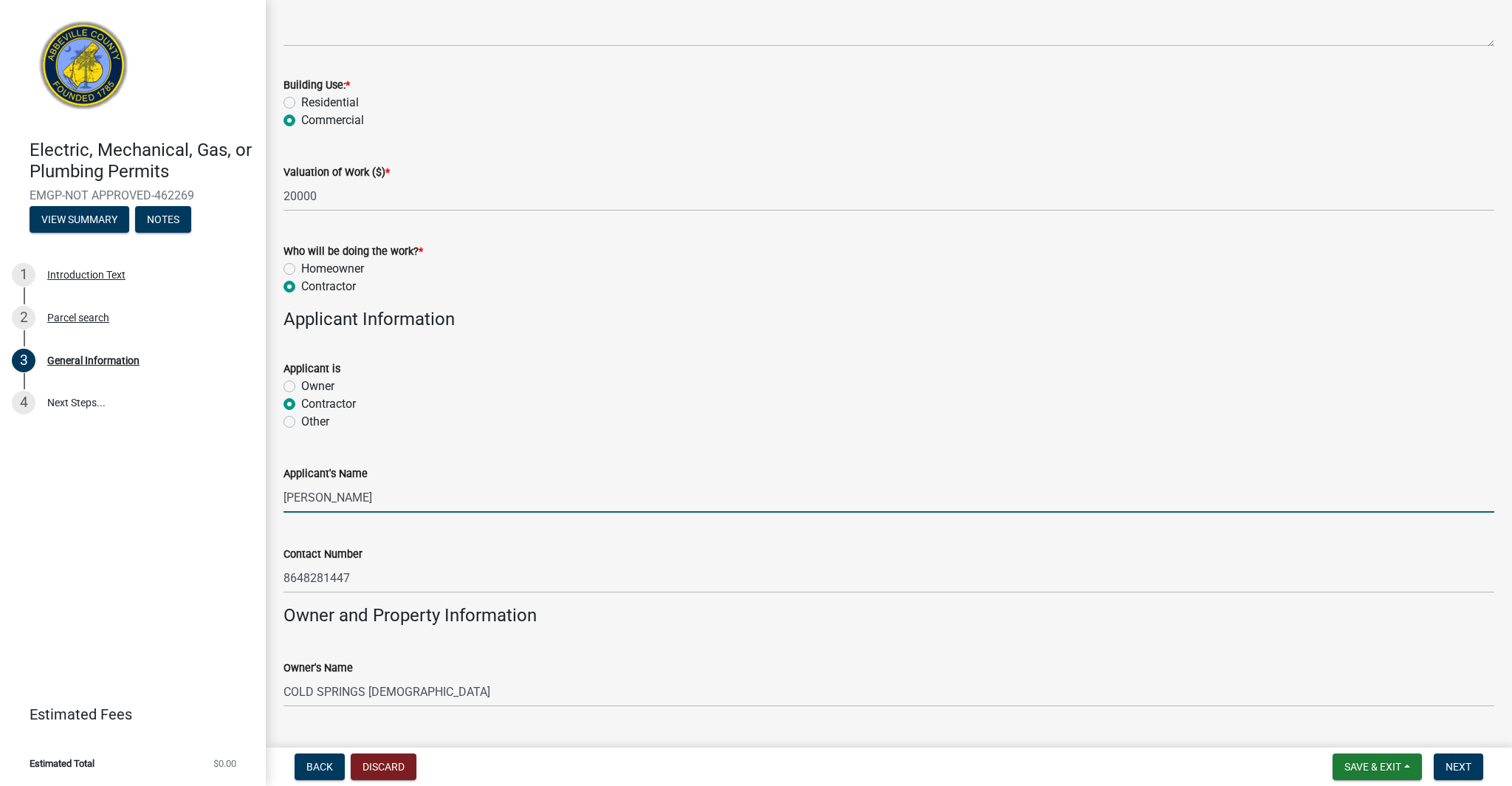
scroll to position [602, 0]
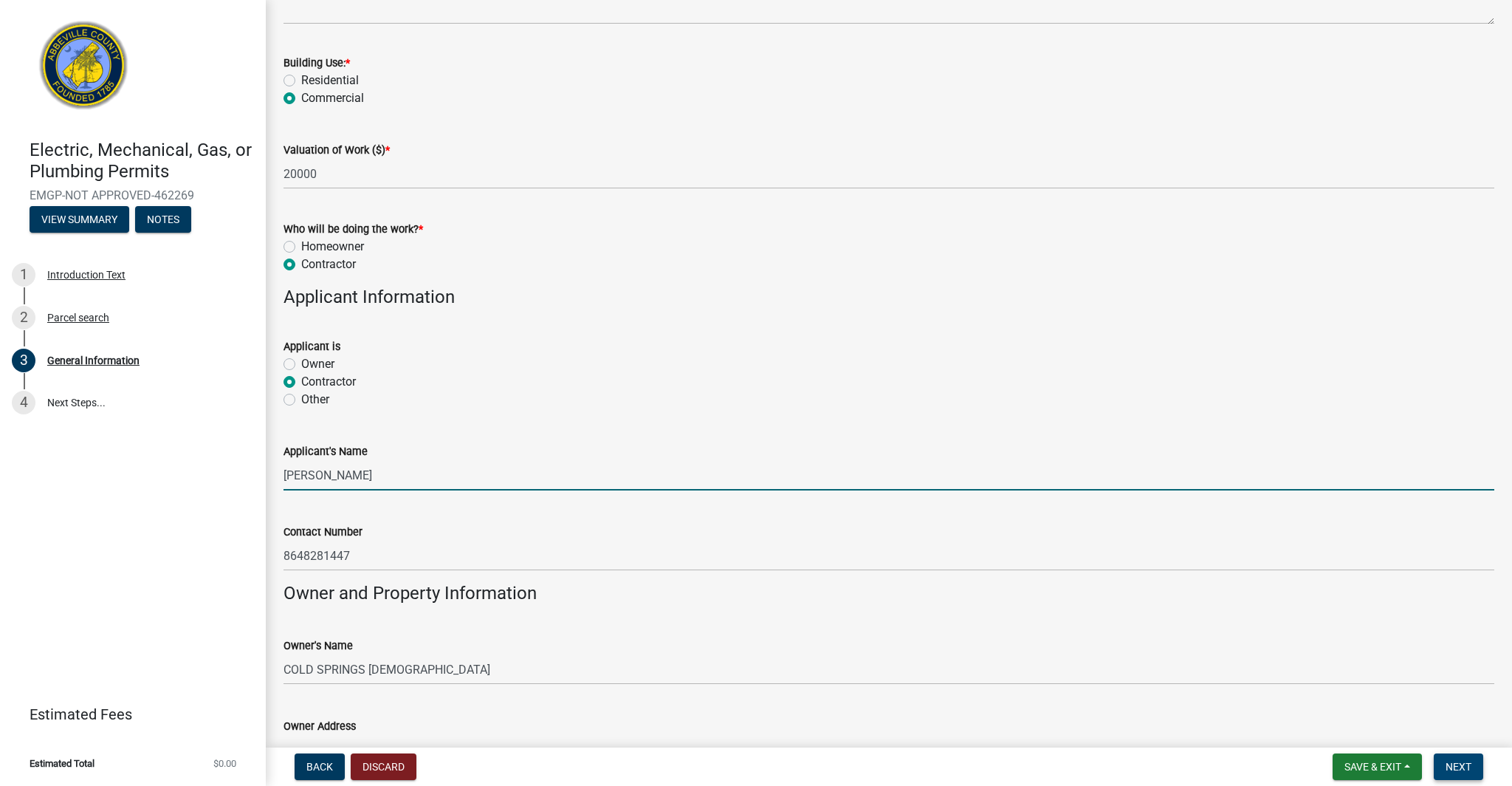
click at [1456, 764] on span "Next" at bounding box center [1458, 766] width 26 height 12
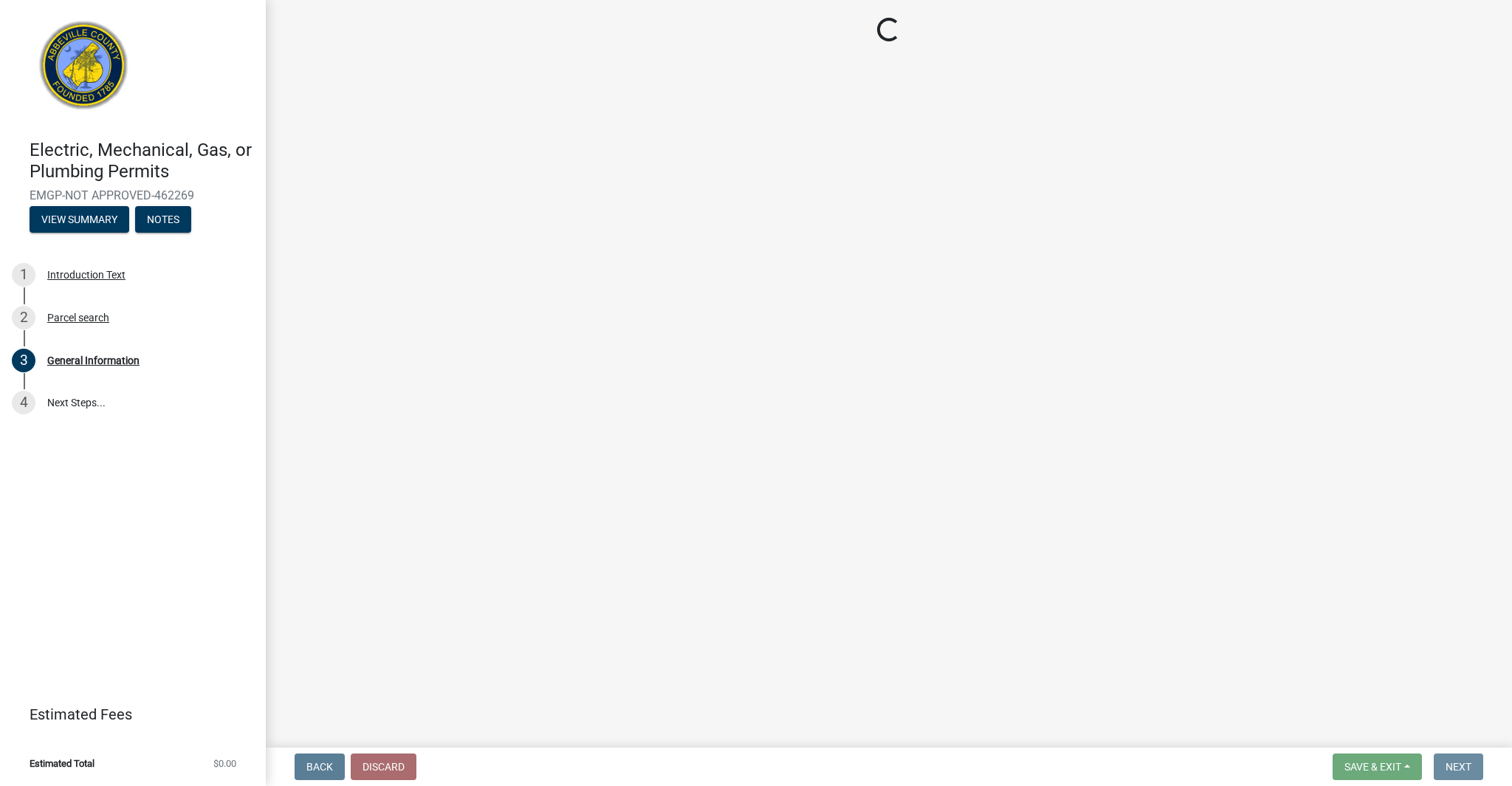
scroll to position [0, 0]
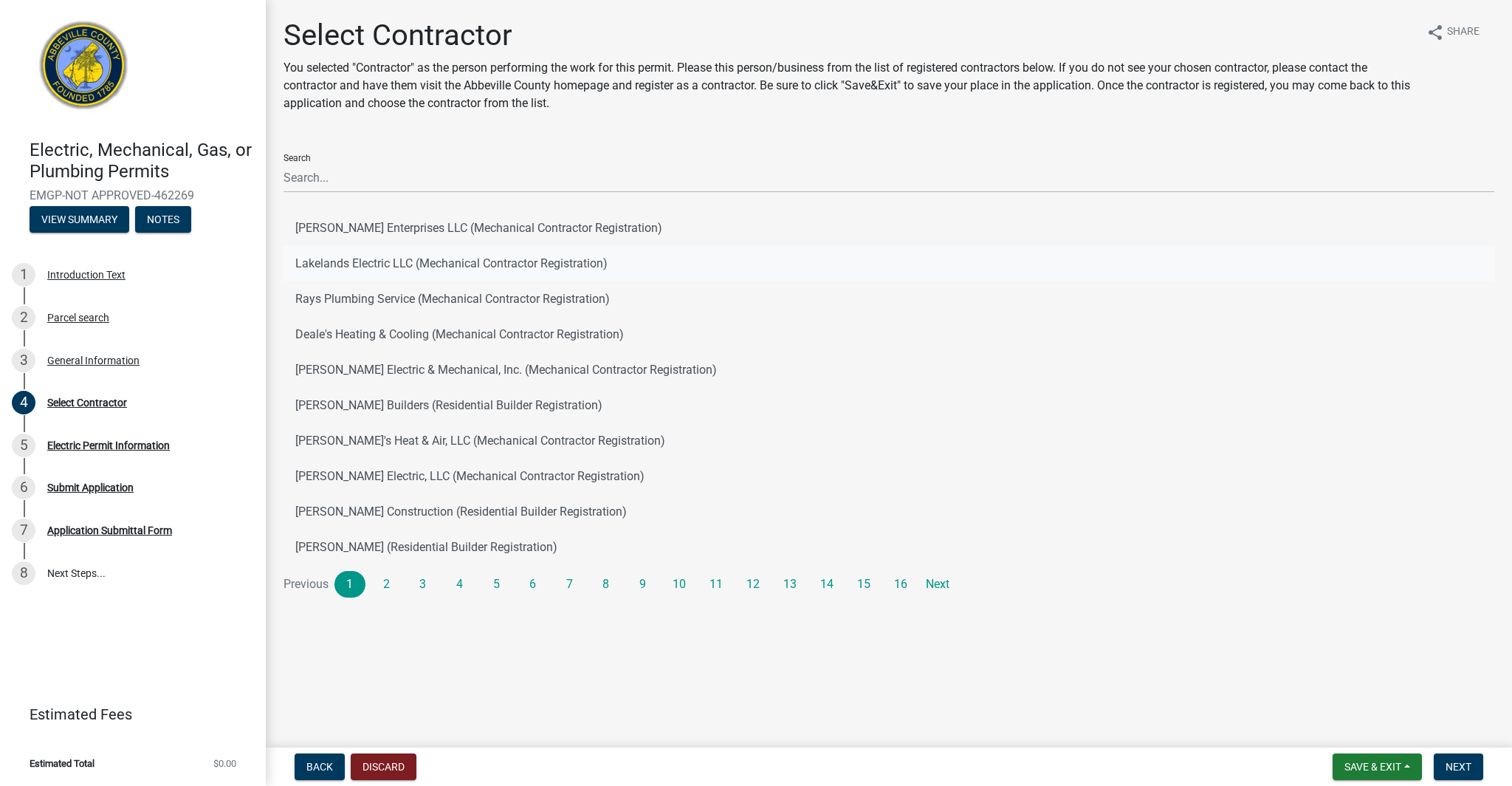
click at [545, 262] on button "Lakelands Electric LLC (Mechanical Contractor Registration)" at bounding box center [889, 263] width 1211 height 35
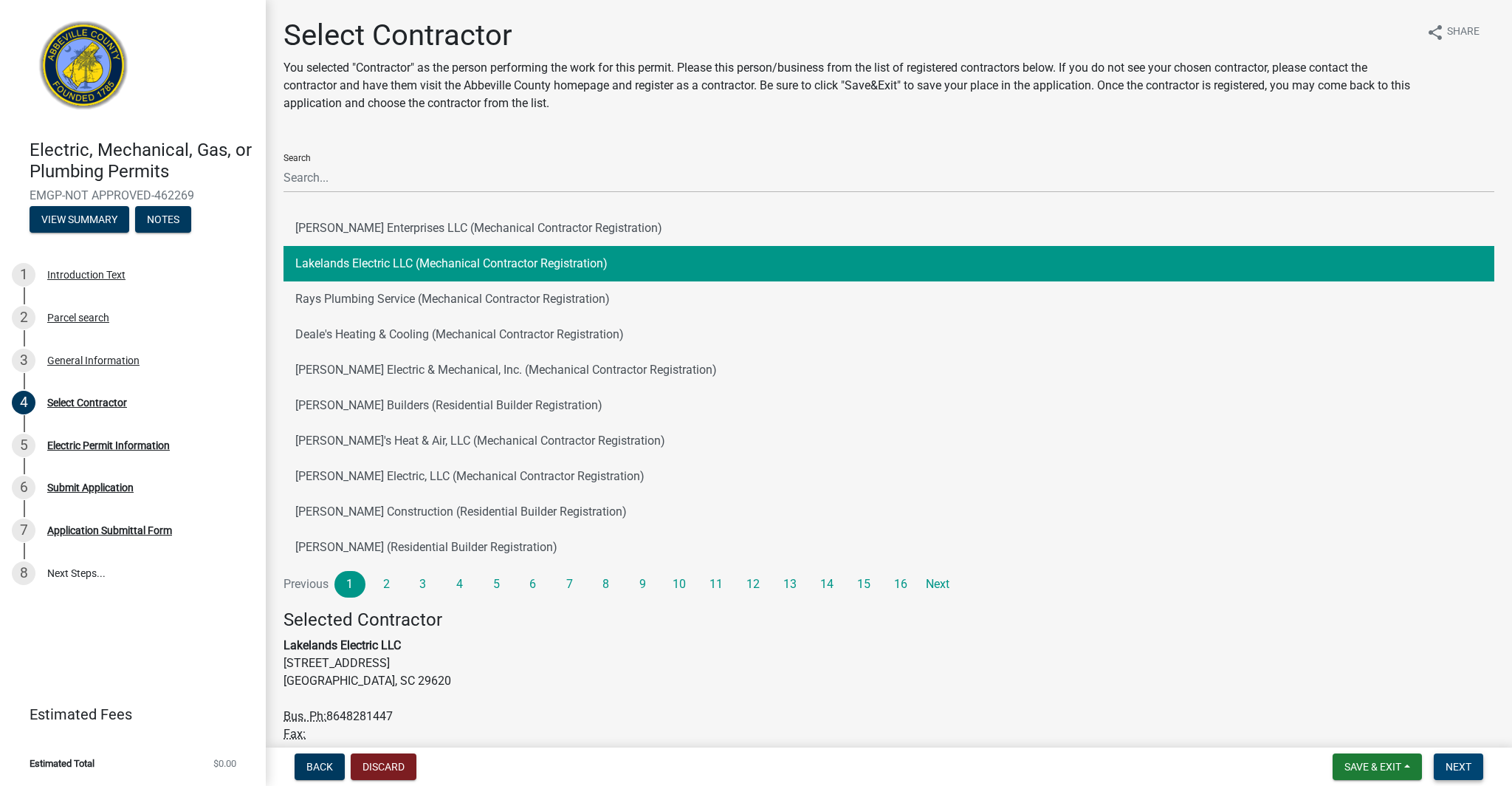
click at [1463, 766] on span "Next" at bounding box center [1458, 766] width 26 height 12
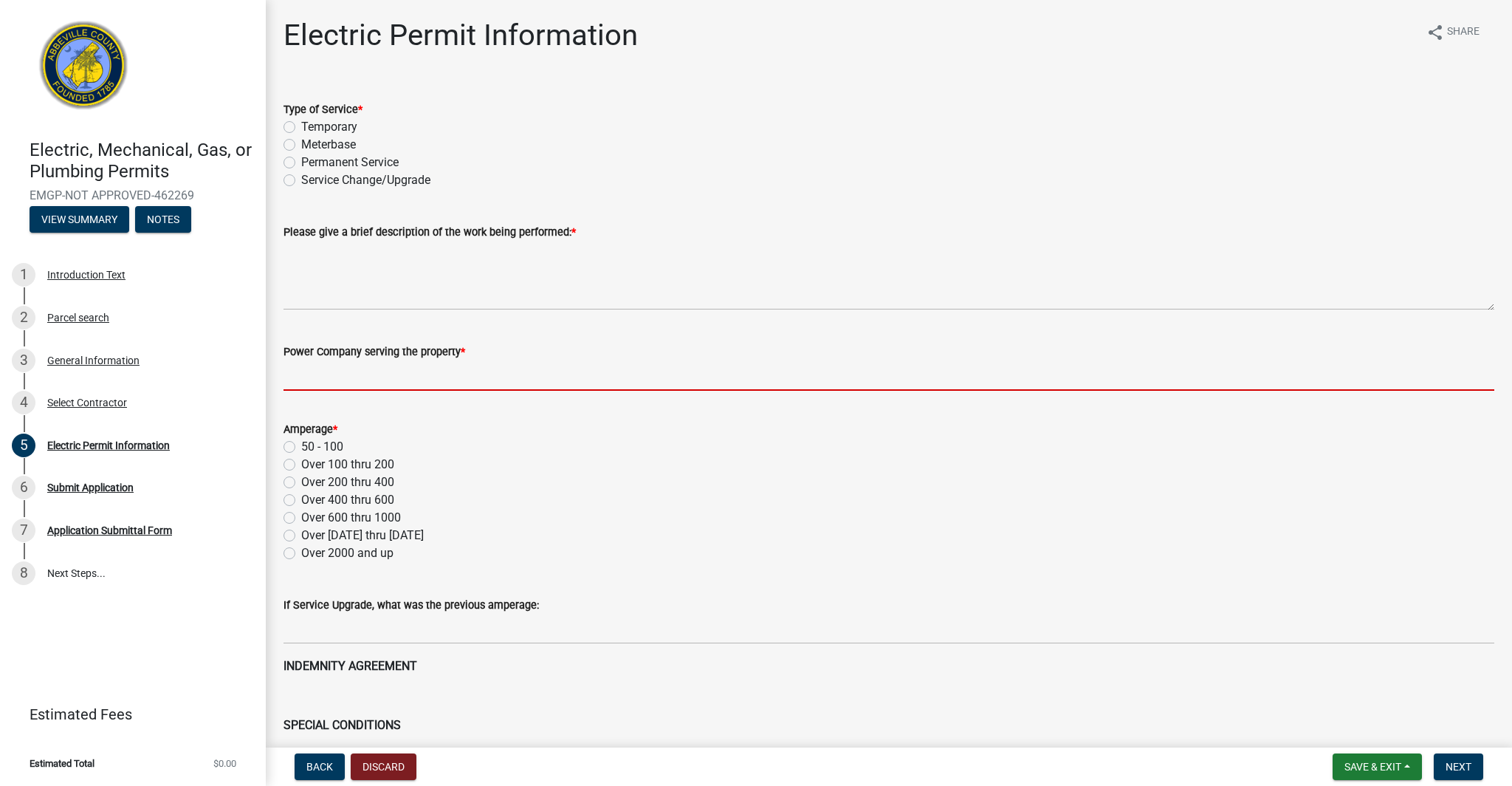
click at [331, 374] on input "Power Company serving the property *" at bounding box center [889, 375] width 1211 height 30
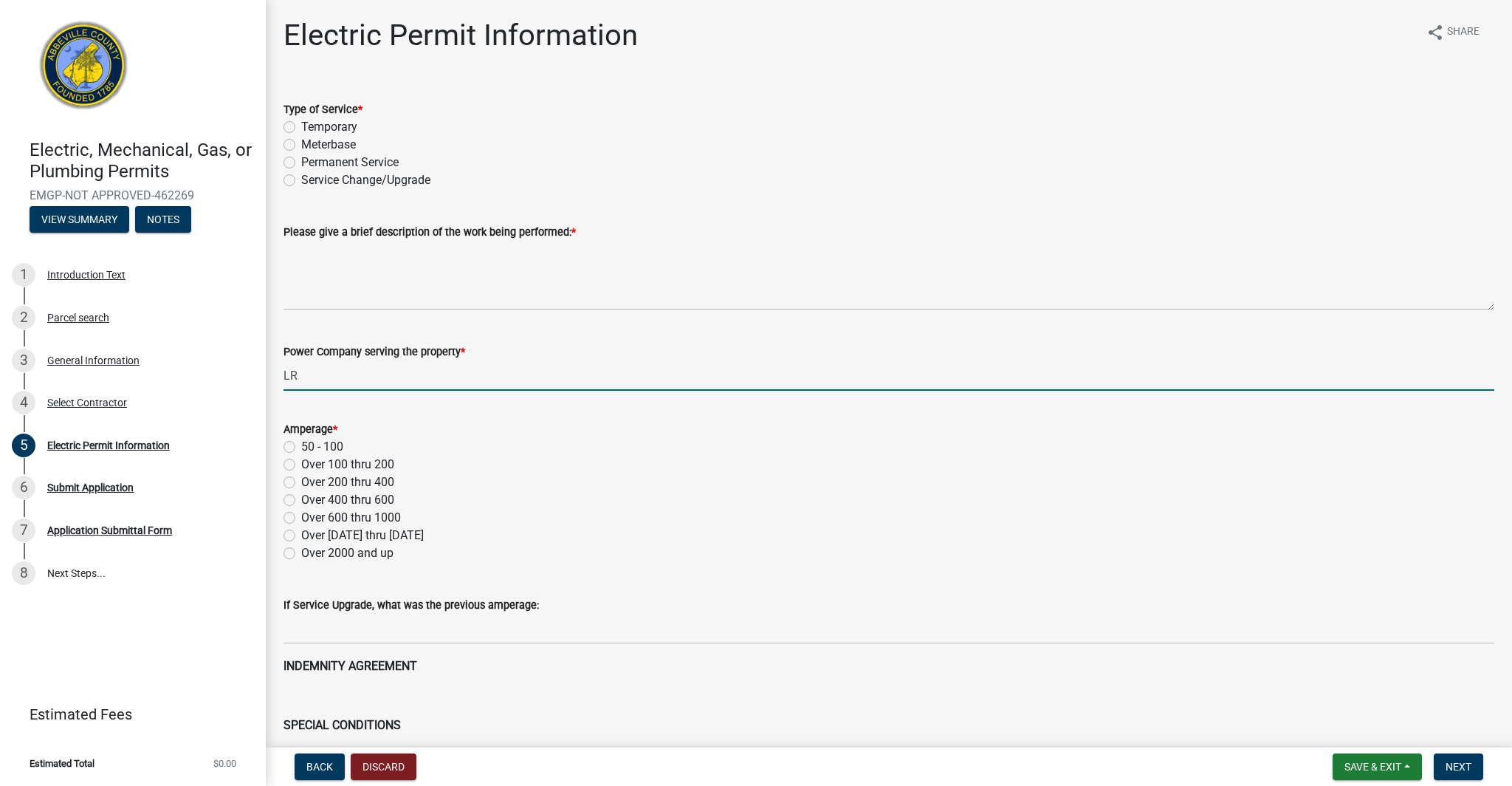
type input "LR"
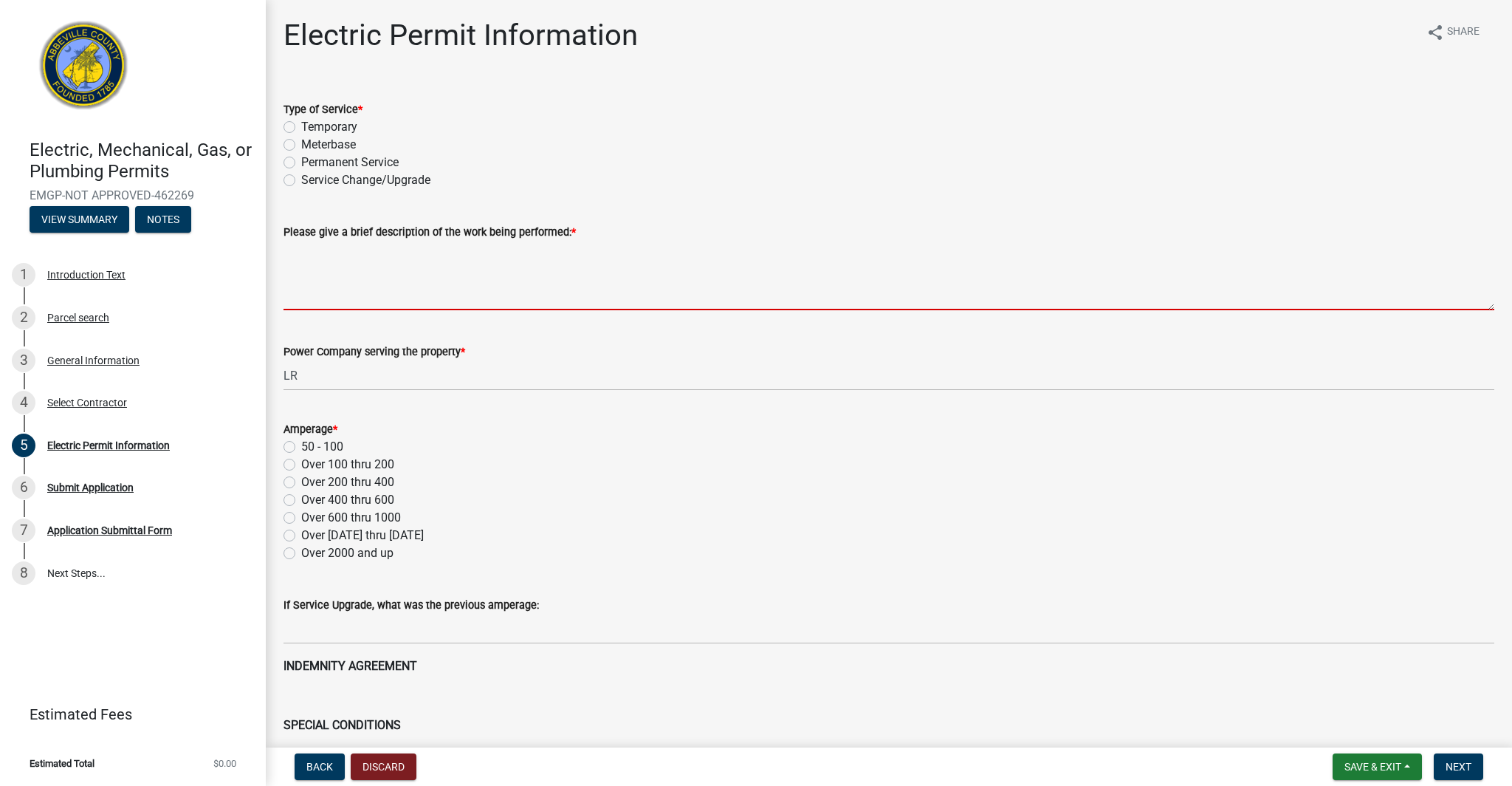
click at [356, 297] on textarea "Please give a brief description of the work being performed: *" at bounding box center [889, 275] width 1211 height 69
paste textarea "re-configure the power at the school"
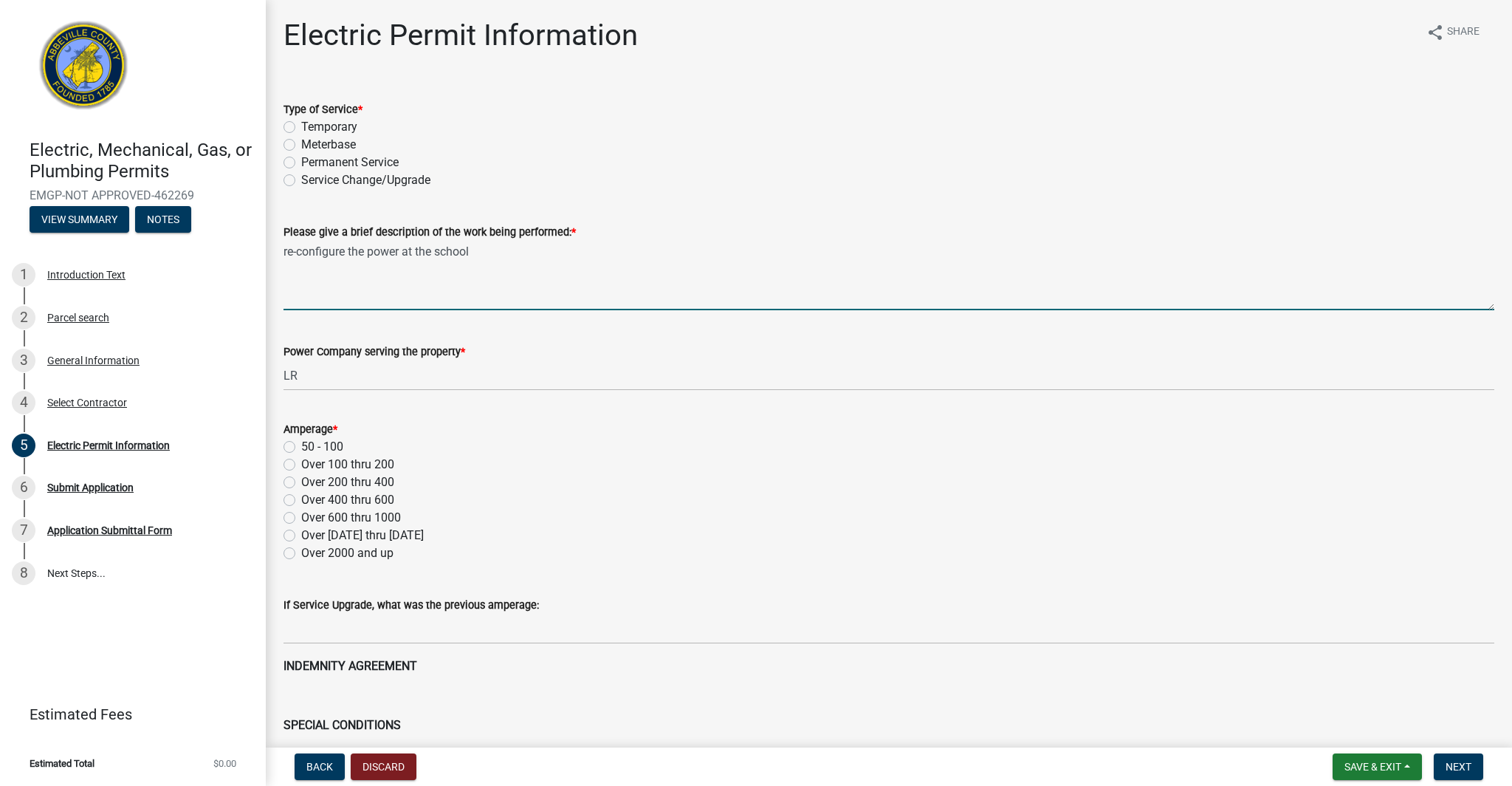
type textarea "re-configure the power at the school"
drag, startPoint x: 288, startPoint y: 144, endPoint x: 299, endPoint y: 159, distance: 18.6
click at [301, 144] on label "Meterbase" at bounding box center [328, 144] width 55 height 18
click at [301, 144] on input "Meterbase" at bounding box center [306, 140] width 9 height 9
radio input "true"
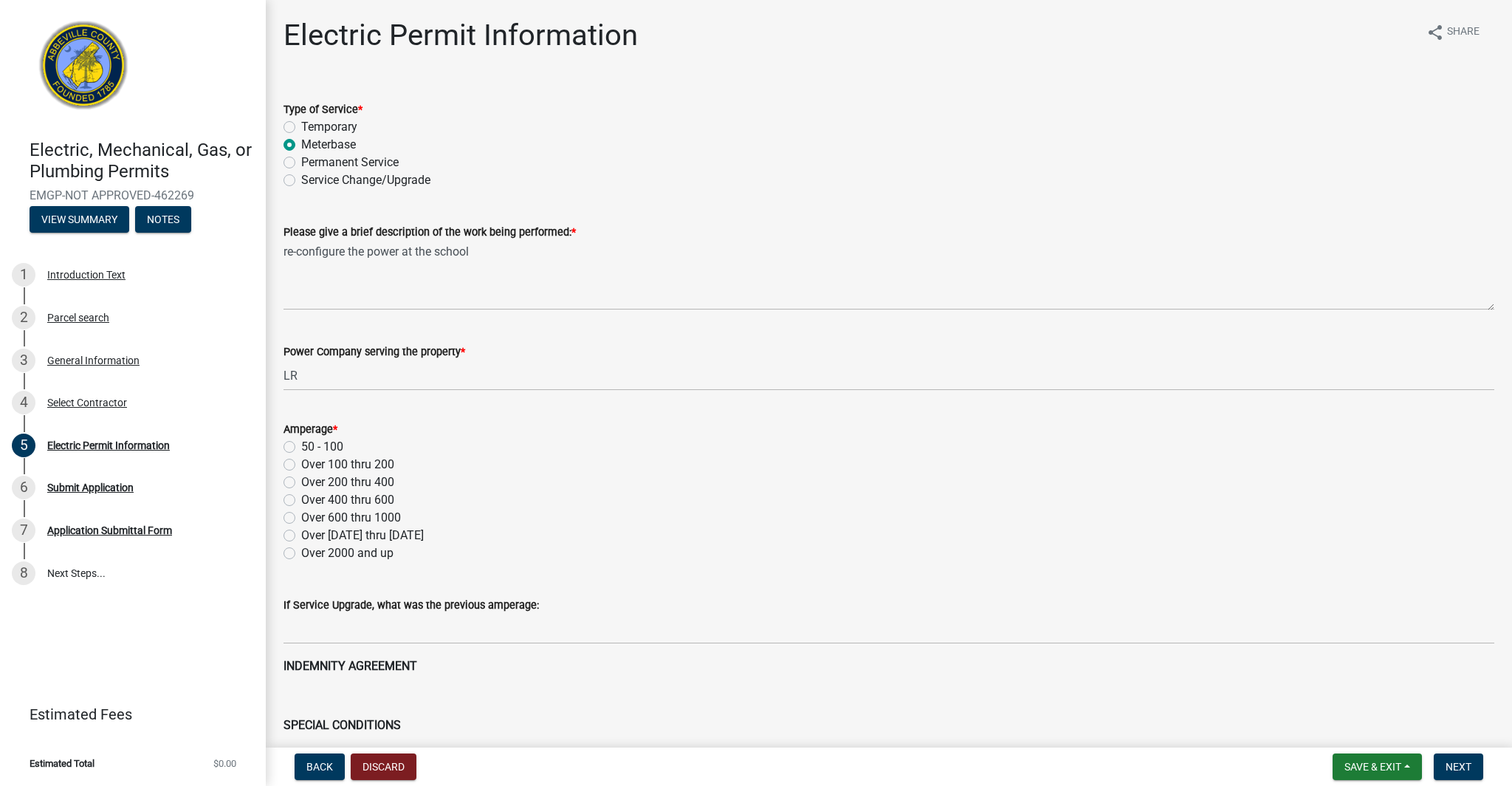
click at [301, 482] on label "Over 200 thru 400" at bounding box center [347, 482] width 93 height 18
click at [301, 482] on input "Over 200 thru 400" at bounding box center [306, 478] width 9 height 9
radio input "true"
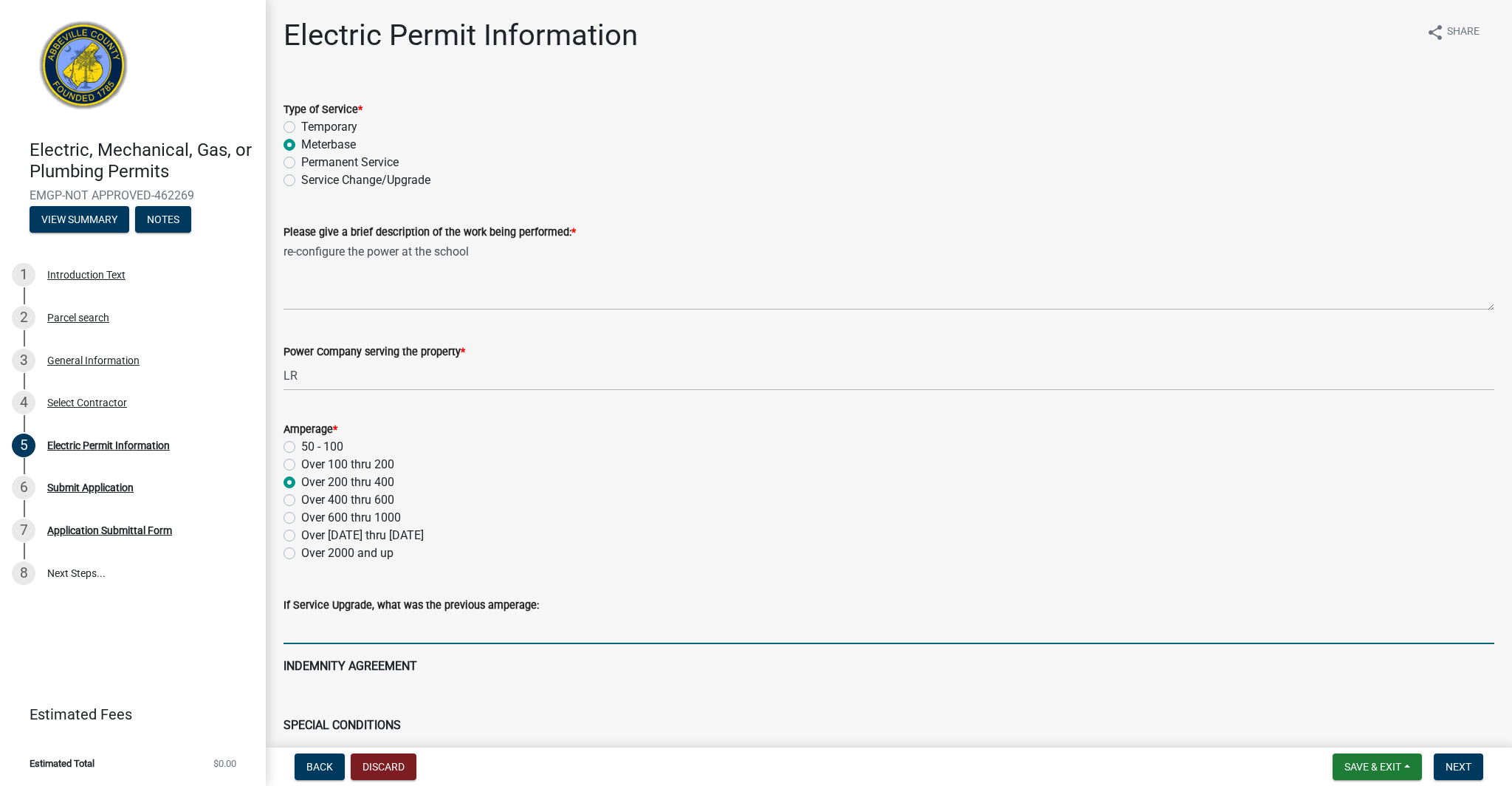
click at [376, 619] on input "text" at bounding box center [889, 628] width 1211 height 30
drag, startPoint x: 401, startPoint y: 635, endPoint x: 233, endPoint y: 614, distance: 169.3
click at [240, 614] on div "Electric, Mechanical, Gas, or Plumbing Permits EMGP-NOT APPROVED-462269 View Su…" at bounding box center [756, 393] width 1512 height 786
drag, startPoint x: 343, startPoint y: 636, endPoint x: 200, endPoint y: 623, distance: 143.6
click at [200, 623] on div "Electric, Mechanical, Gas, or Plumbing Permits EMGP-NOT APPROVED-462269 View Su…" at bounding box center [756, 393] width 1512 height 786
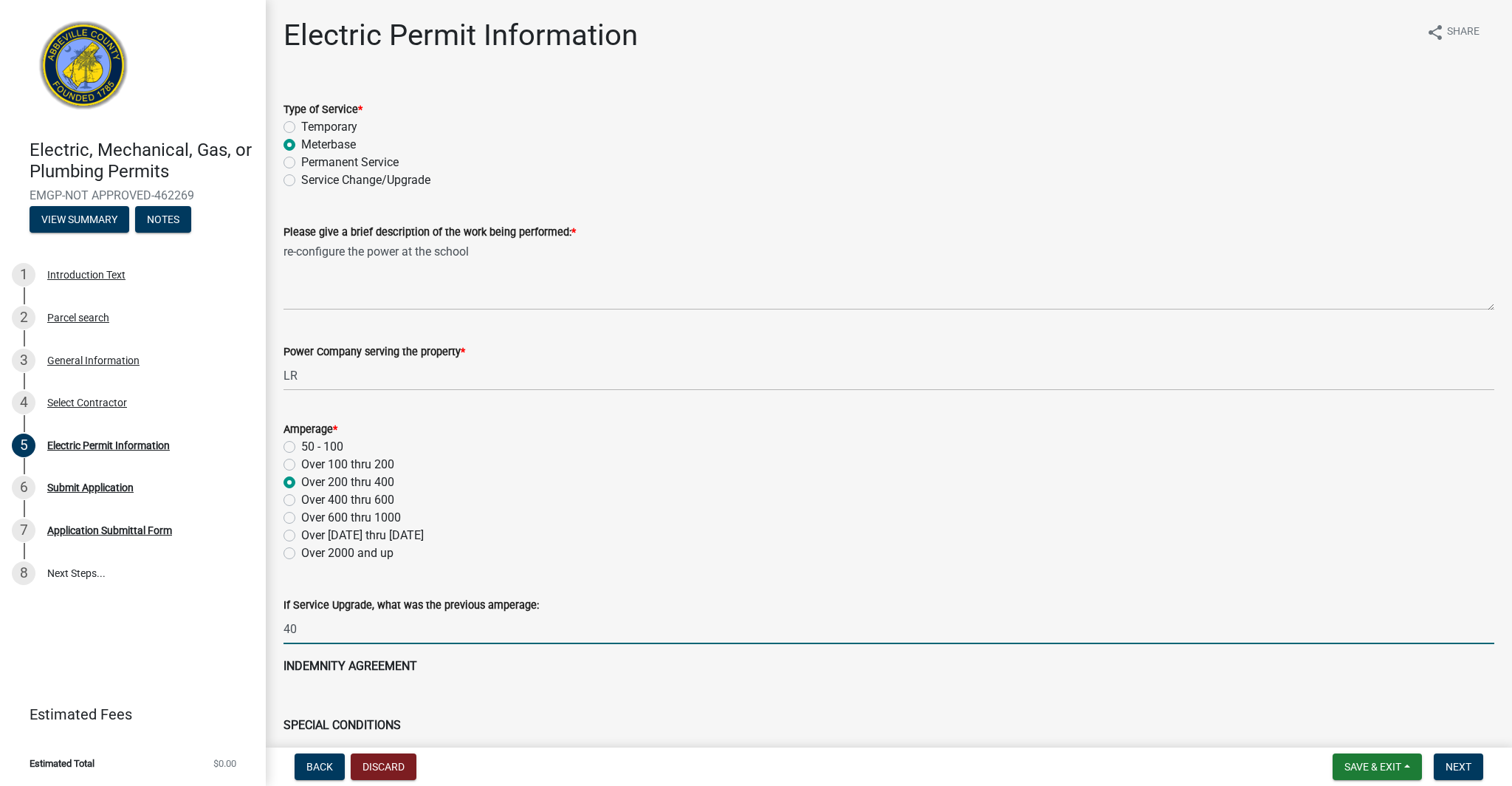
type input "400"
click at [854, 506] on div "Over 400 thru 600" at bounding box center [889, 500] width 1211 height 18
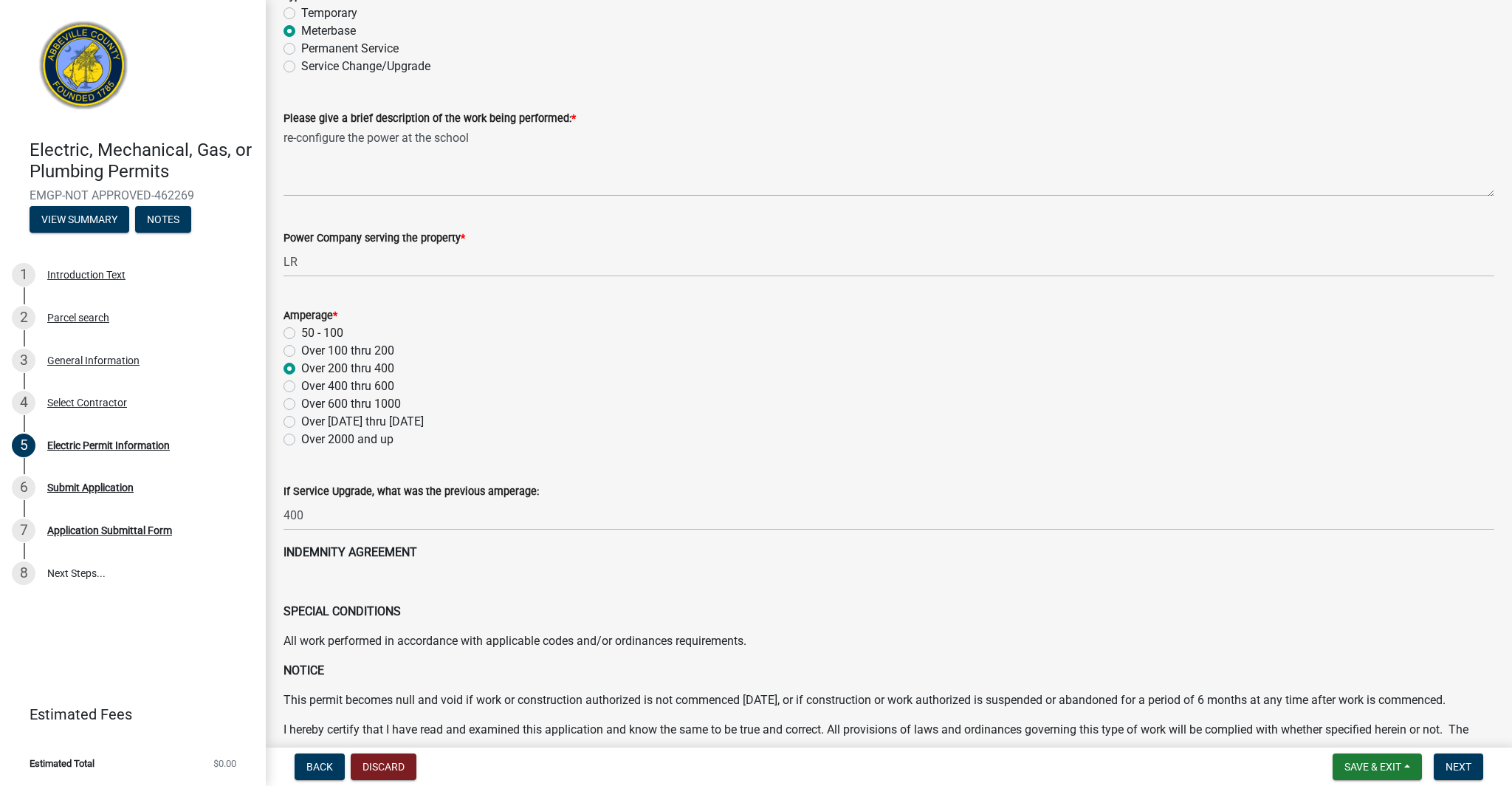
scroll to position [195, 0]
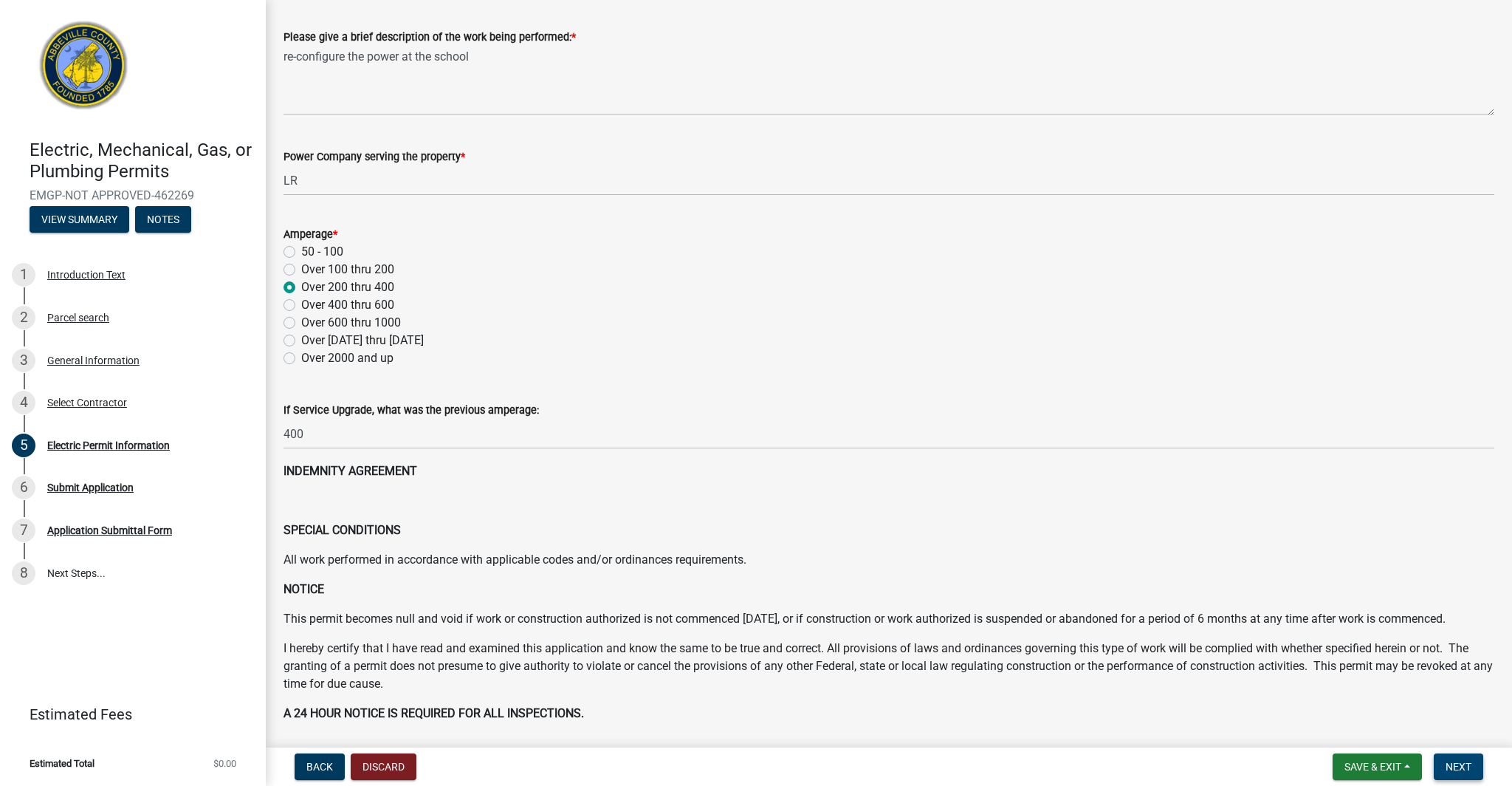
click at [1458, 765] on span "Next" at bounding box center [1458, 766] width 26 height 12
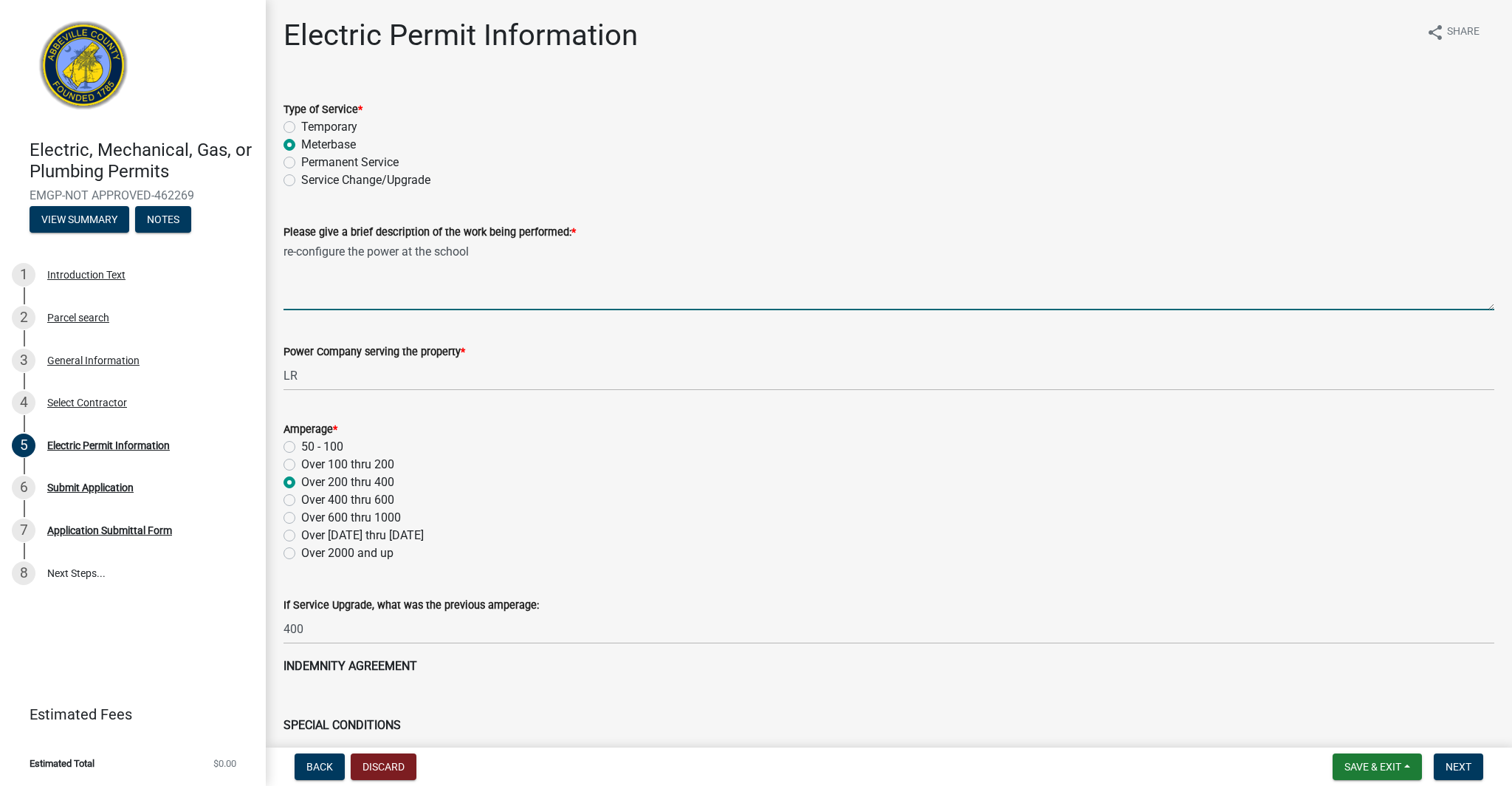
click at [382, 288] on textarea "re-configure the power at the school" at bounding box center [889, 275] width 1211 height 69
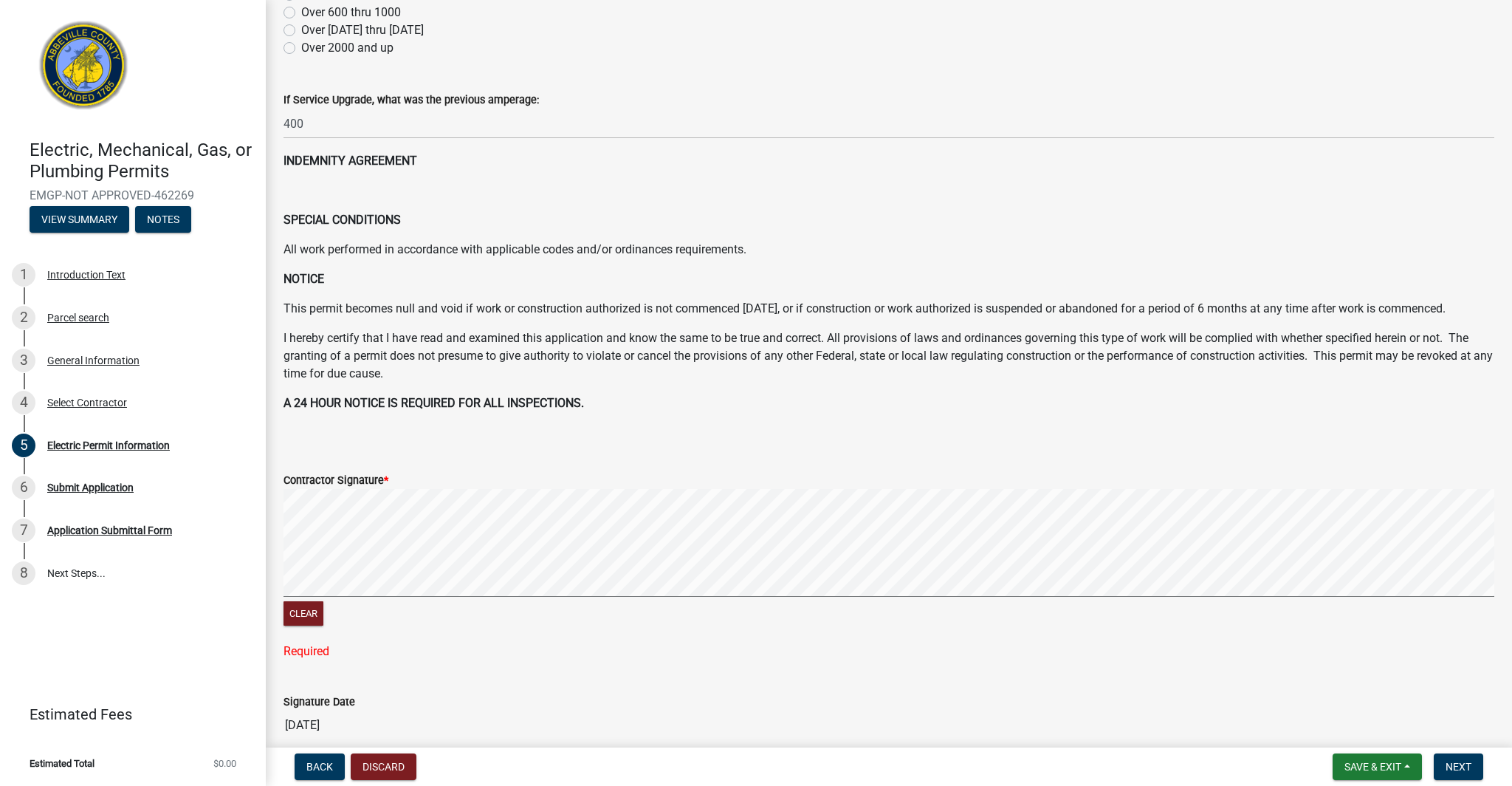
scroll to position [590, 0]
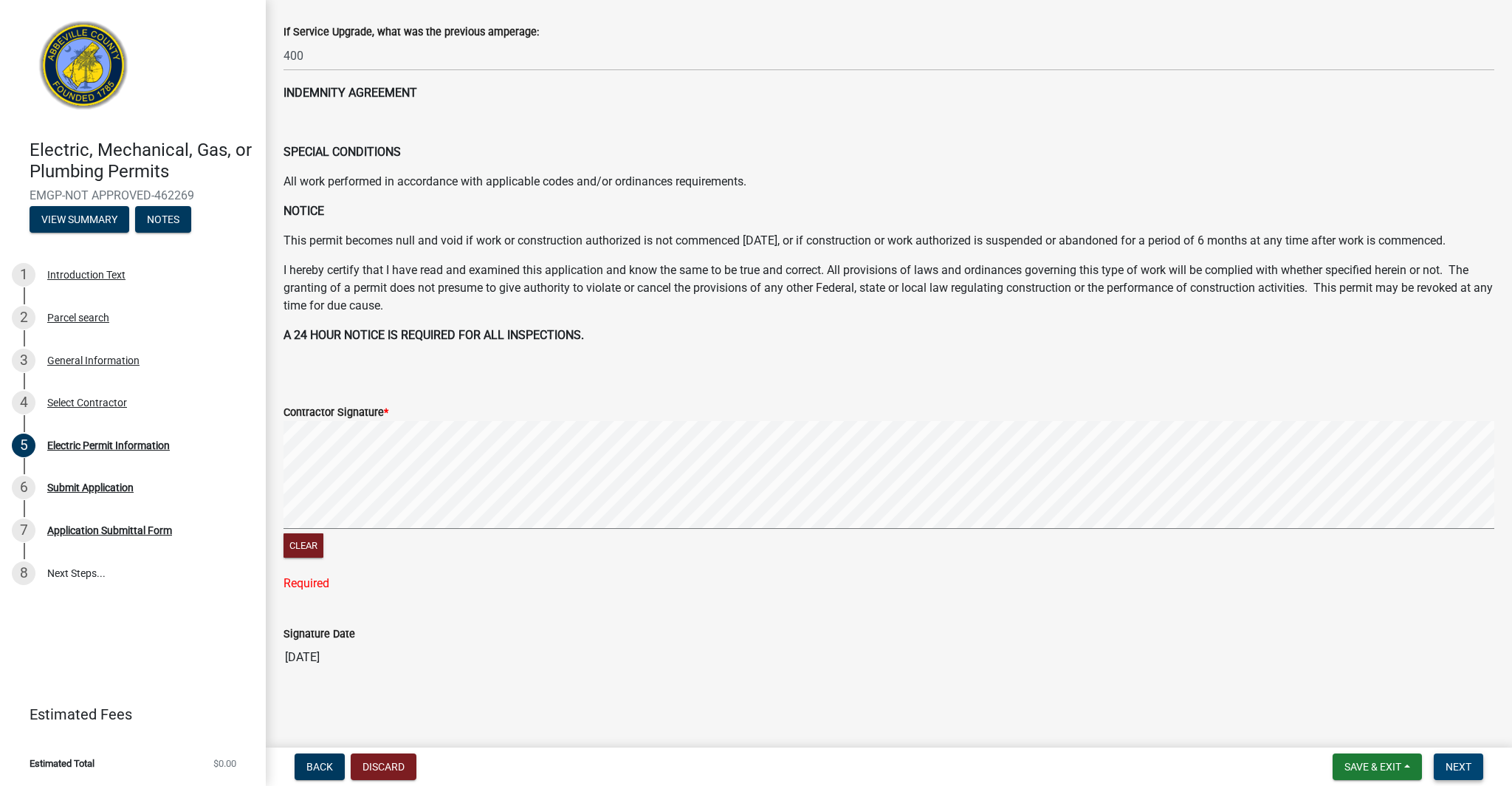
click at [1454, 774] on button "Next" at bounding box center [1458, 766] width 49 height 27
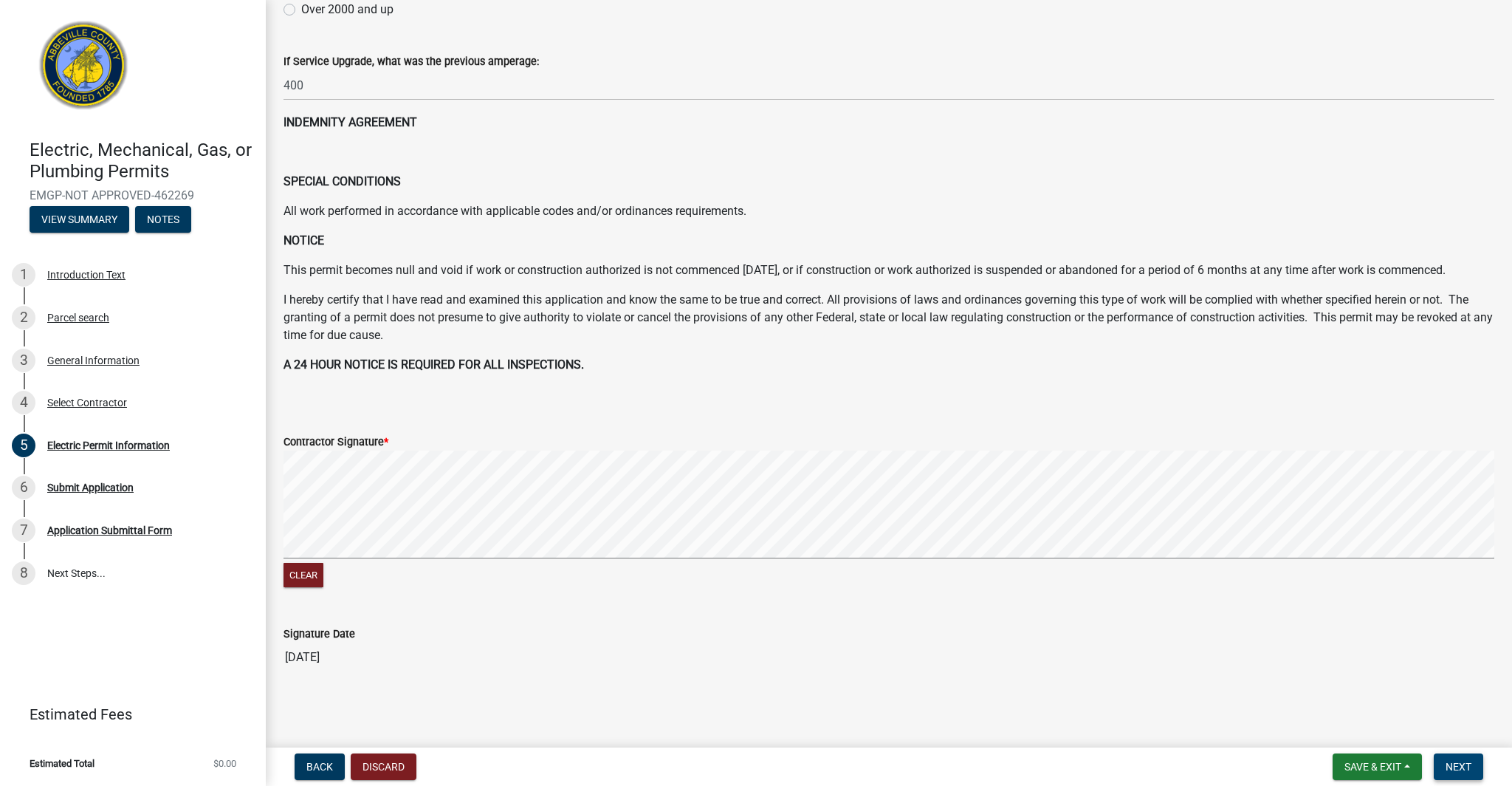
click at [1459, 758] on button "Next" at bounding box center [1458, 766] width 49 height 27
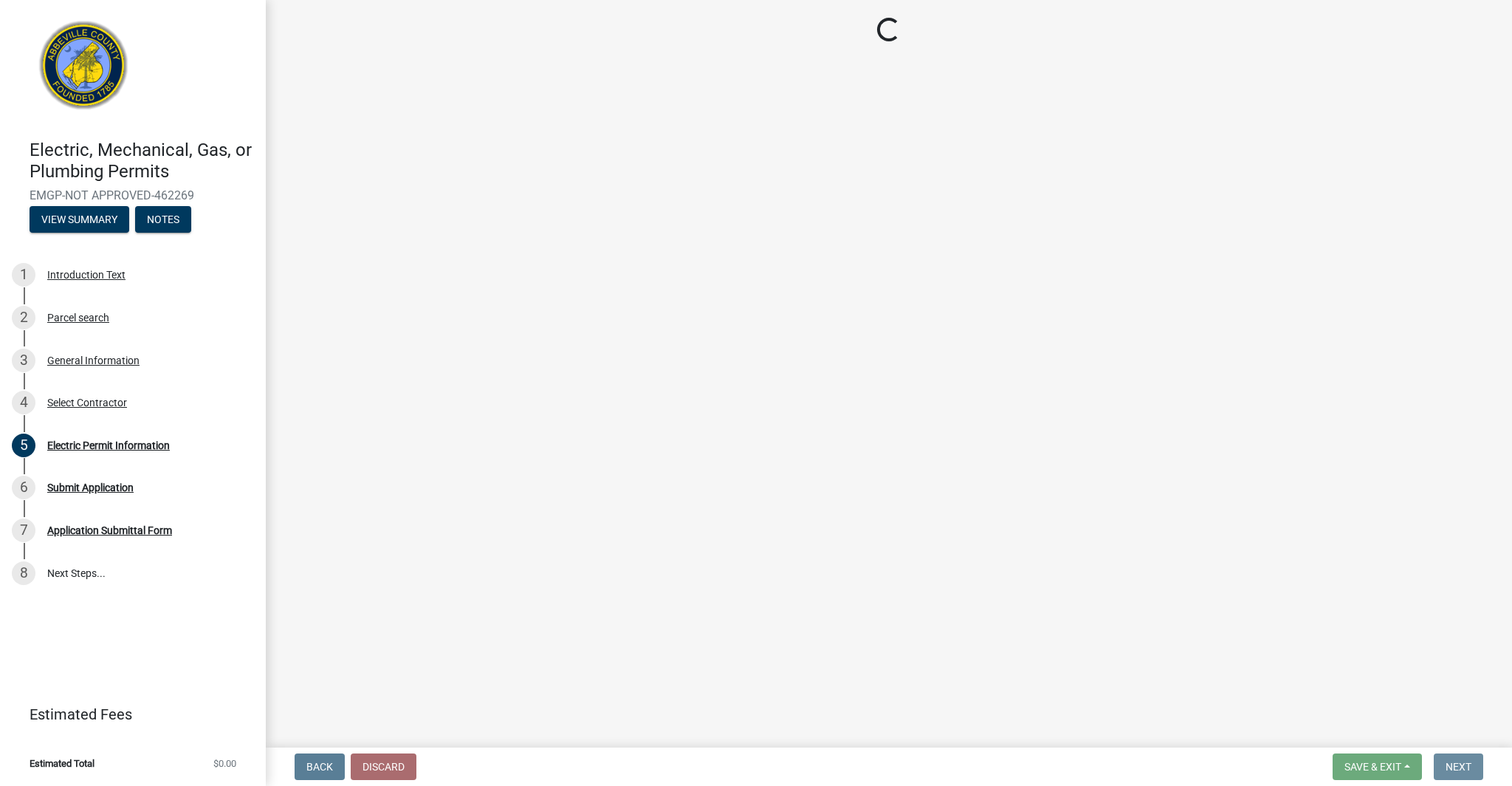
scroll to position [0, 0]
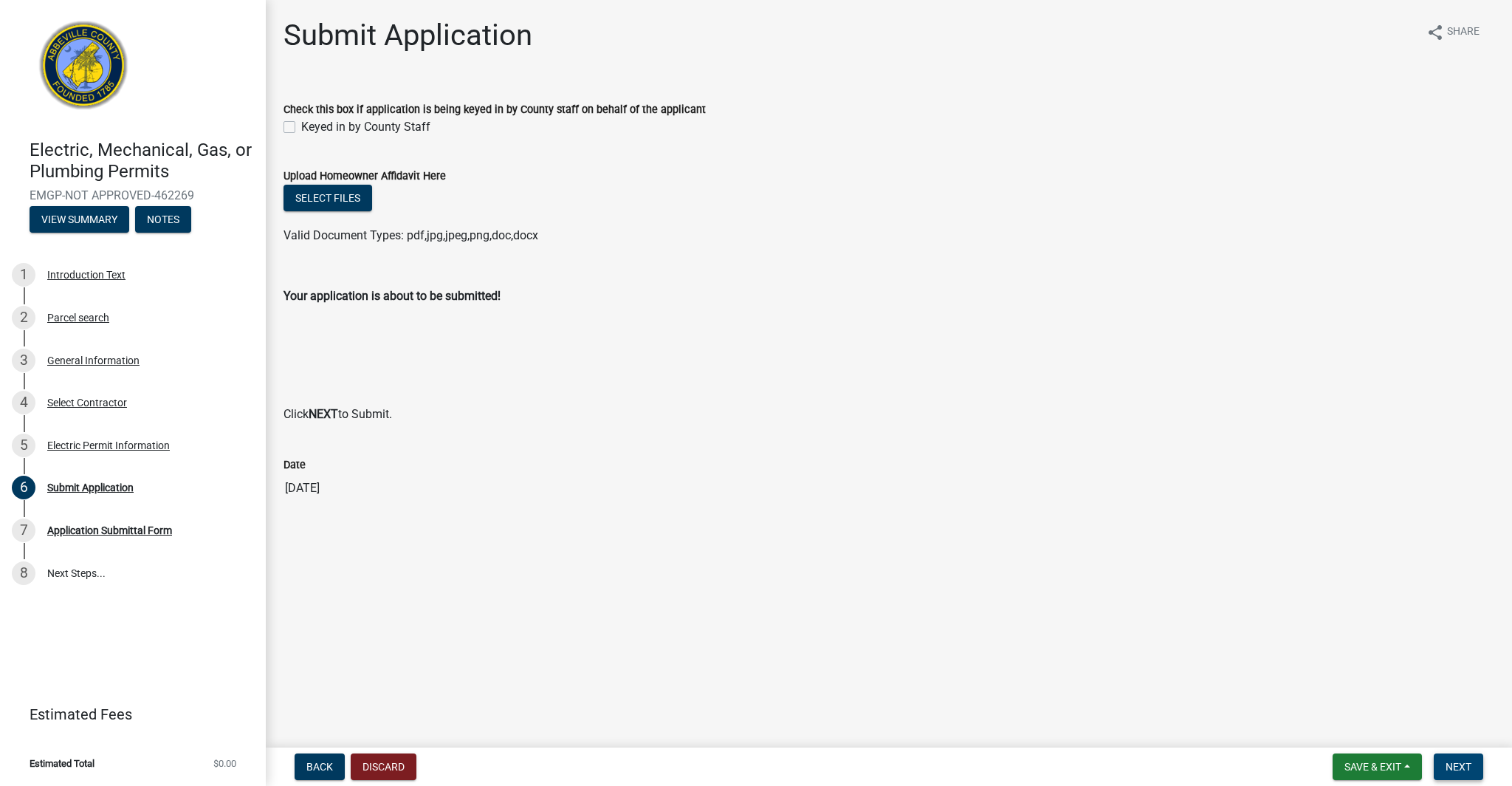
click at [1469, 766] on span "Next" at bounding box center [1458, 766] width 26 height 12
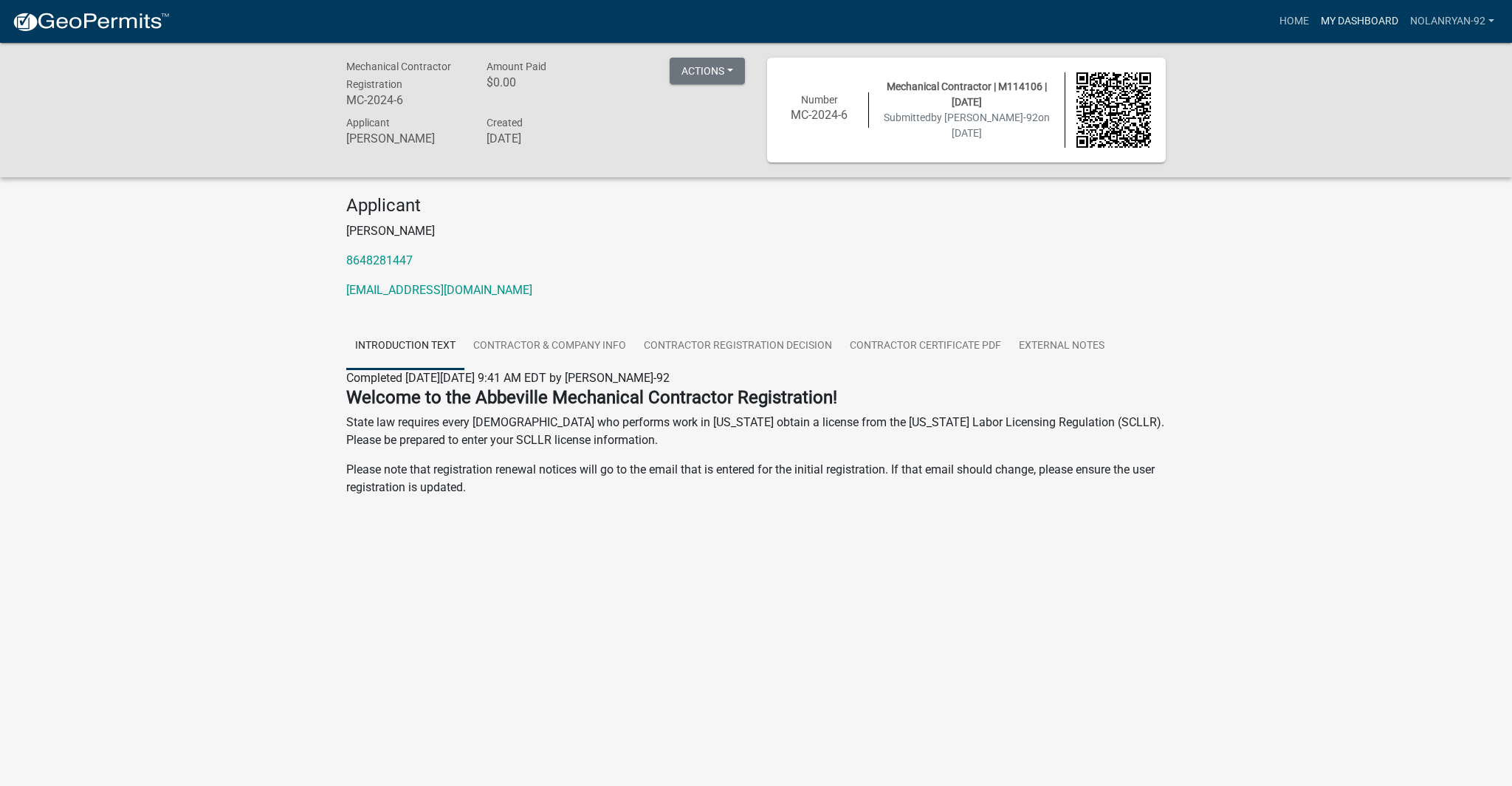
click at [1358, 25] on link "My Dashboard" at bounding box center [1359, 21] width 90 height 28
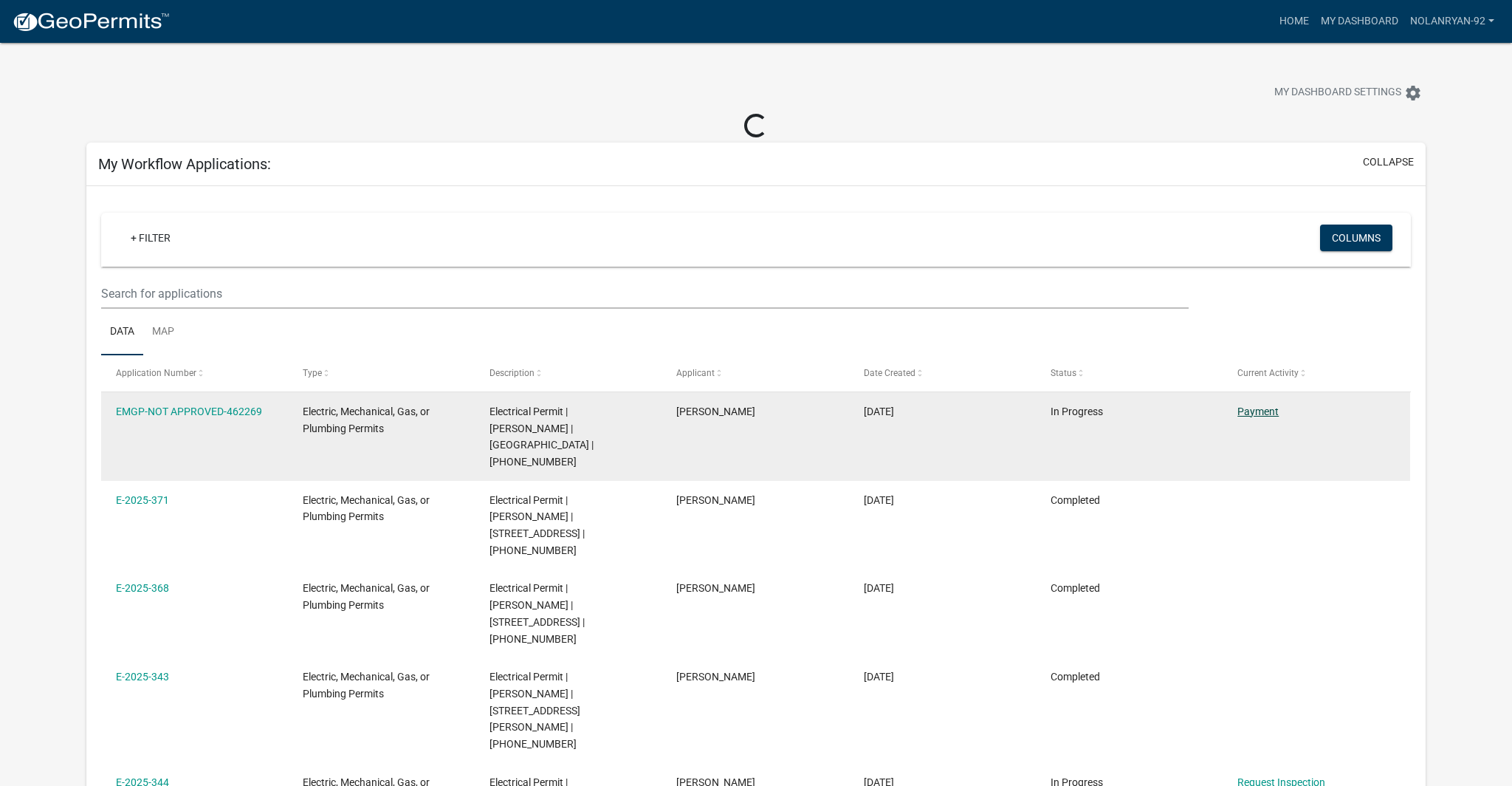
click at [1251, 412] on link "Payment" at bounding box center [1258, 411] width 41 height 12
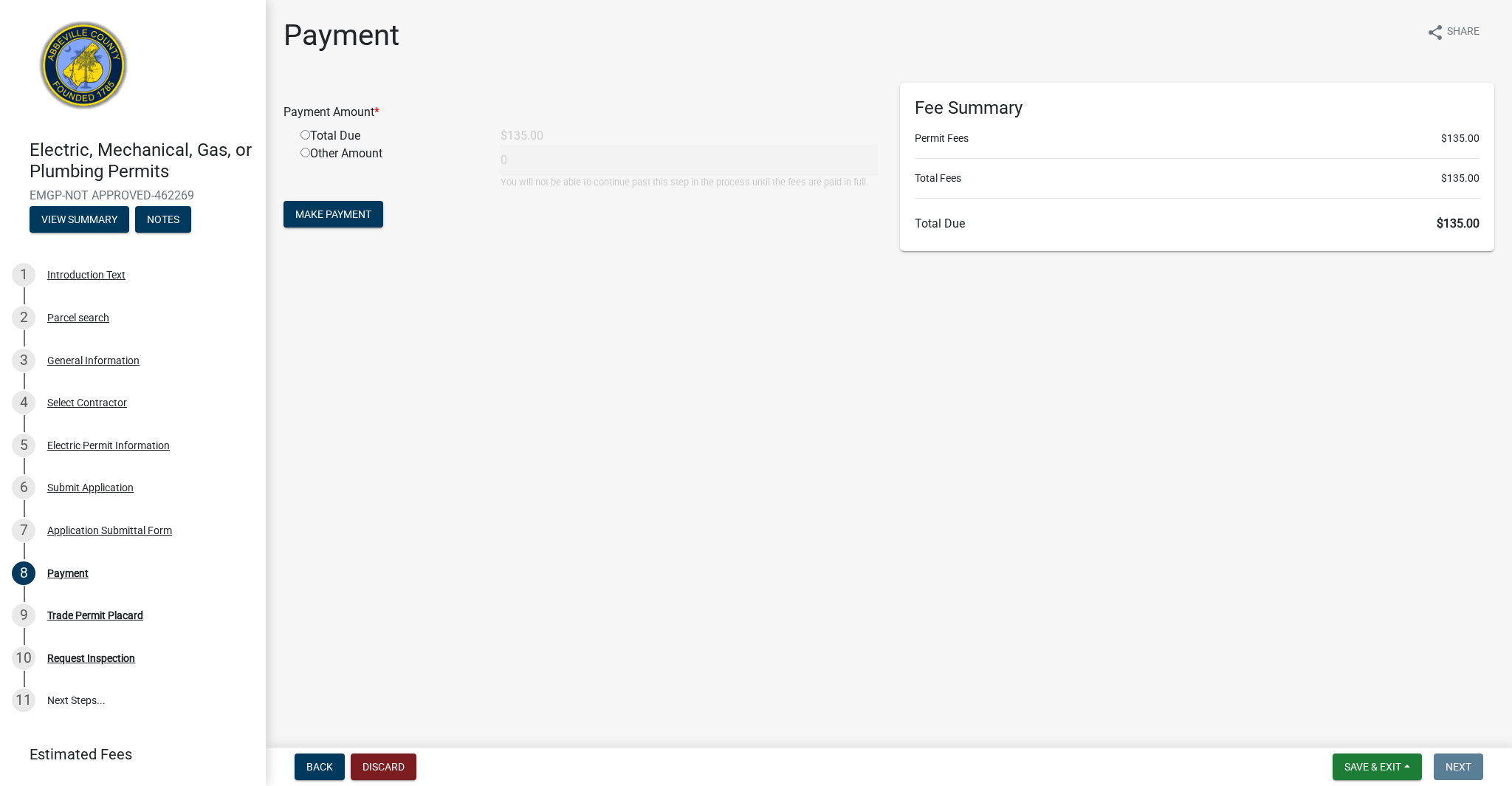
click at [309, 136] on input "radio" at bounding box center [305, 135] width 9 height 9
radio input "true"
type input "135"
click at [337, 212] on span "Make Payment" at bounding box center [333, 214] width 76 height 12
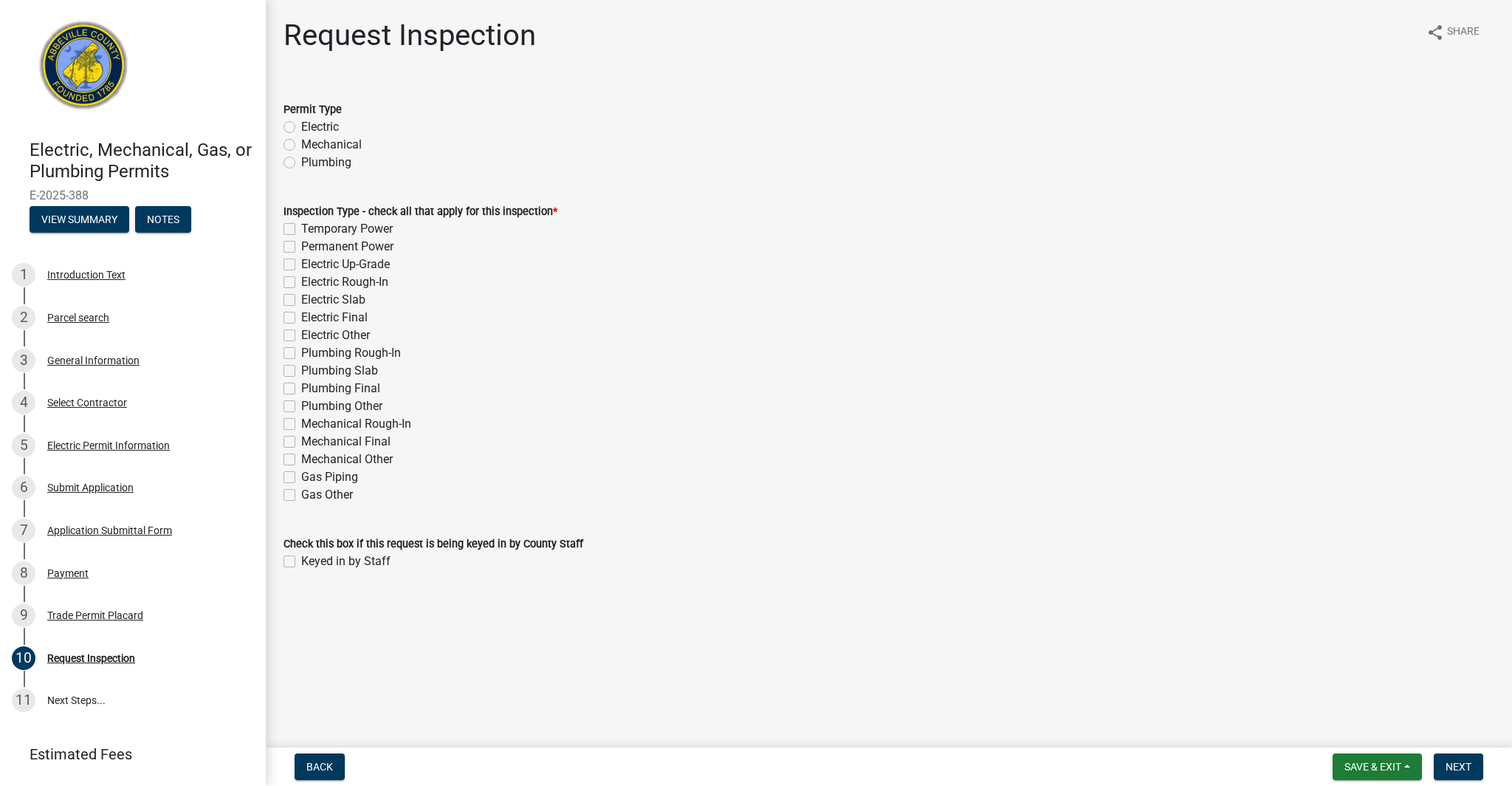
drag, startPoint x: 289, startPoint y: 130, endPoint x: 329, endPoint y: 138, distance: 40.8
click at [301, 130] on label "Electric" at bounding box center [320, 126] width 37 height 18
click at [301, 128] on input "Electric" at bounding box center [306, 123] width 9 height 9
radio input "true"
click at [309, 765] on span "Back" at bounding box center [320, 766] width 27 height 12
